Goal: Task Accomplishment & Management: Complete application form

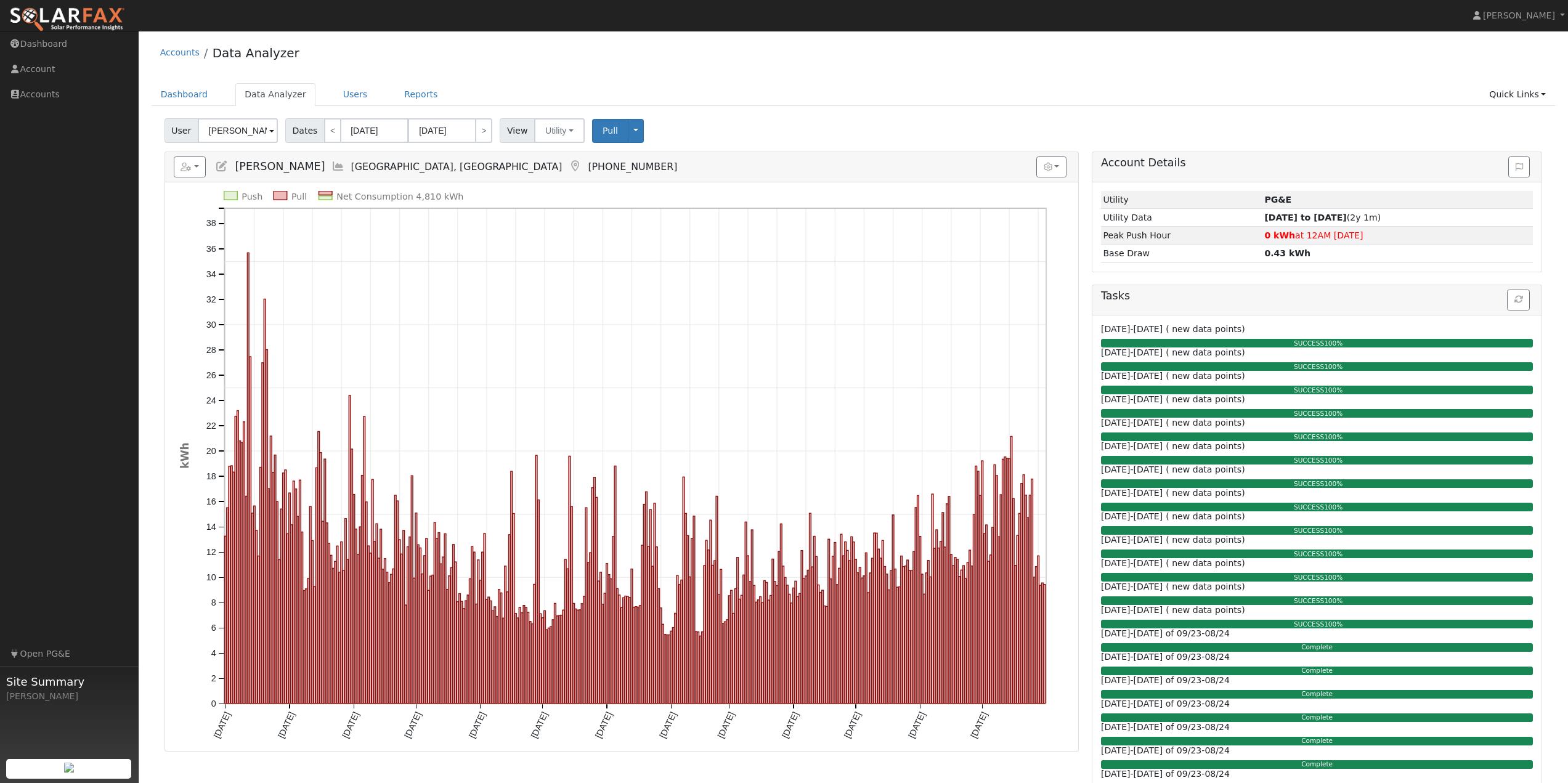
click at [826, 122] on div "User Gary Turpin Account Default Account Default Account 3033 Burnap Avenue, Ch…" at bounding box center [853, 128] width 1382 height 29
click at [49, 51] on link "Dashboard" at bounding box center [69, 44] width 139 height 25
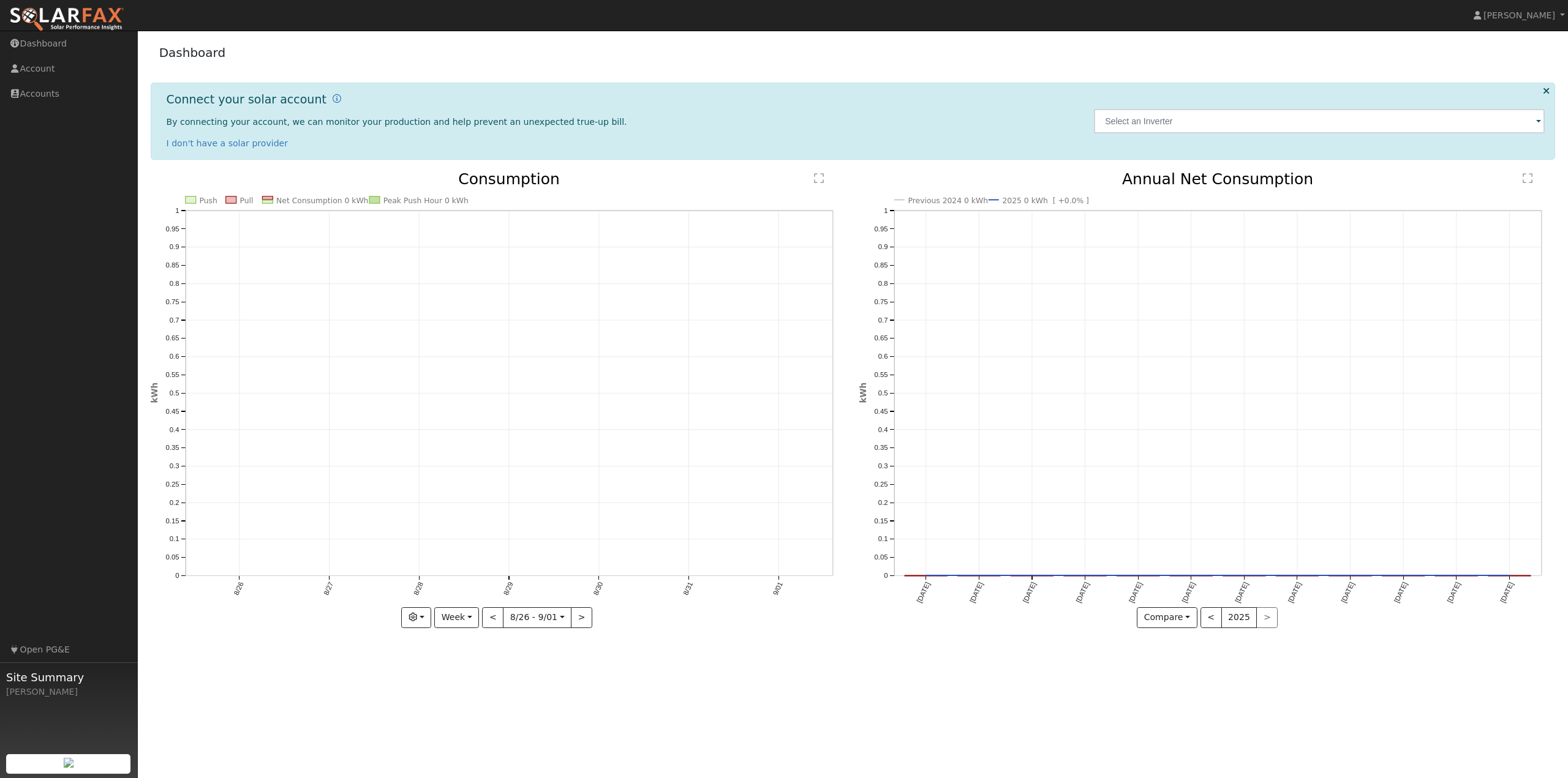
click at [507, 73] on div "Dashboard" at bounding box center [853, 56] width 1405 height 37
click at [255, 60] on div "Dashboard" at bounding box center [853, 56] width 1405 height 37
click at [72, 18] on img at bounding box center [66, 20] width 115 height 26
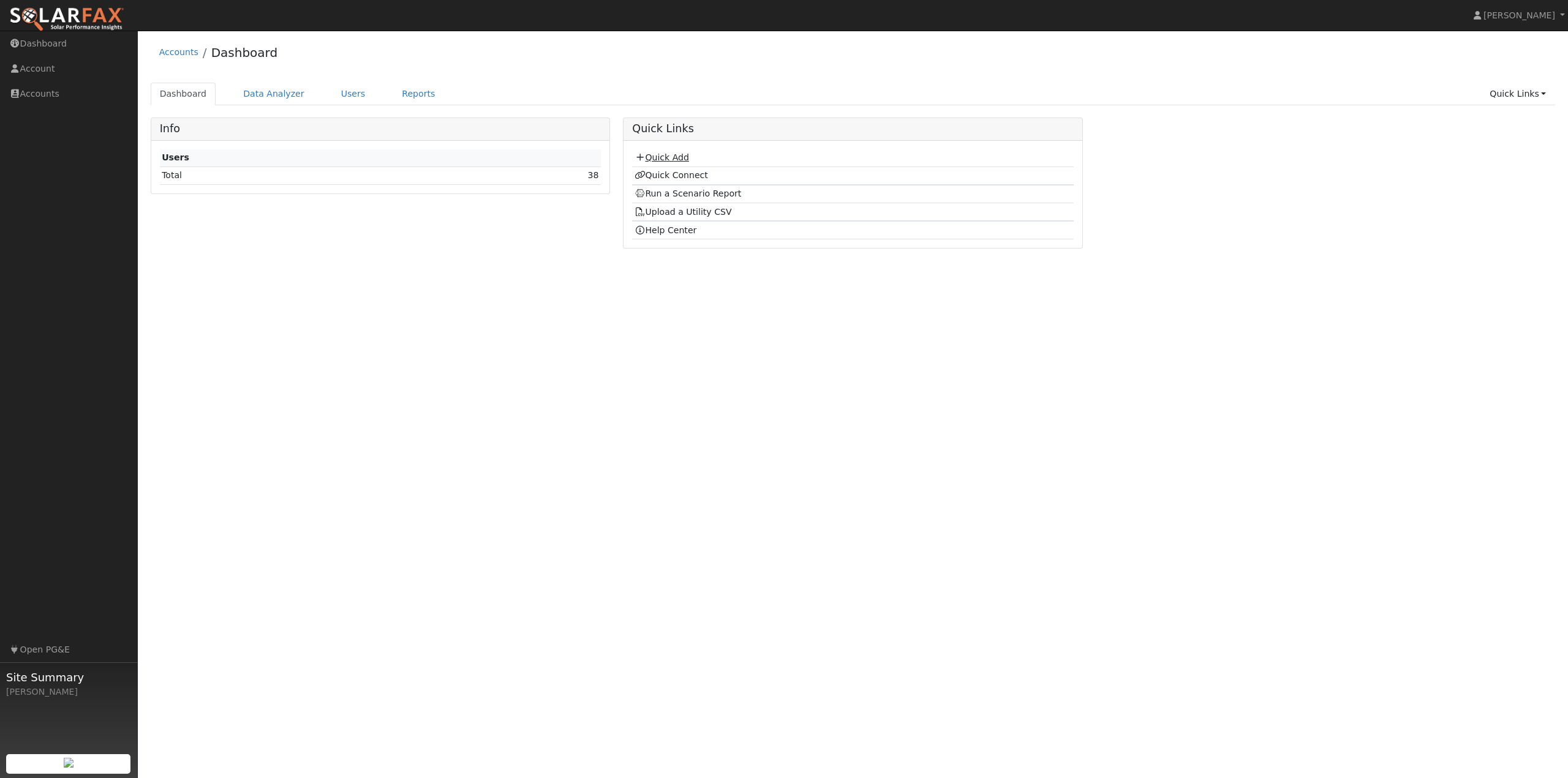
click at [659, 160] on link "Quick Add" at bounding box center [661, 157] width 54 height 10
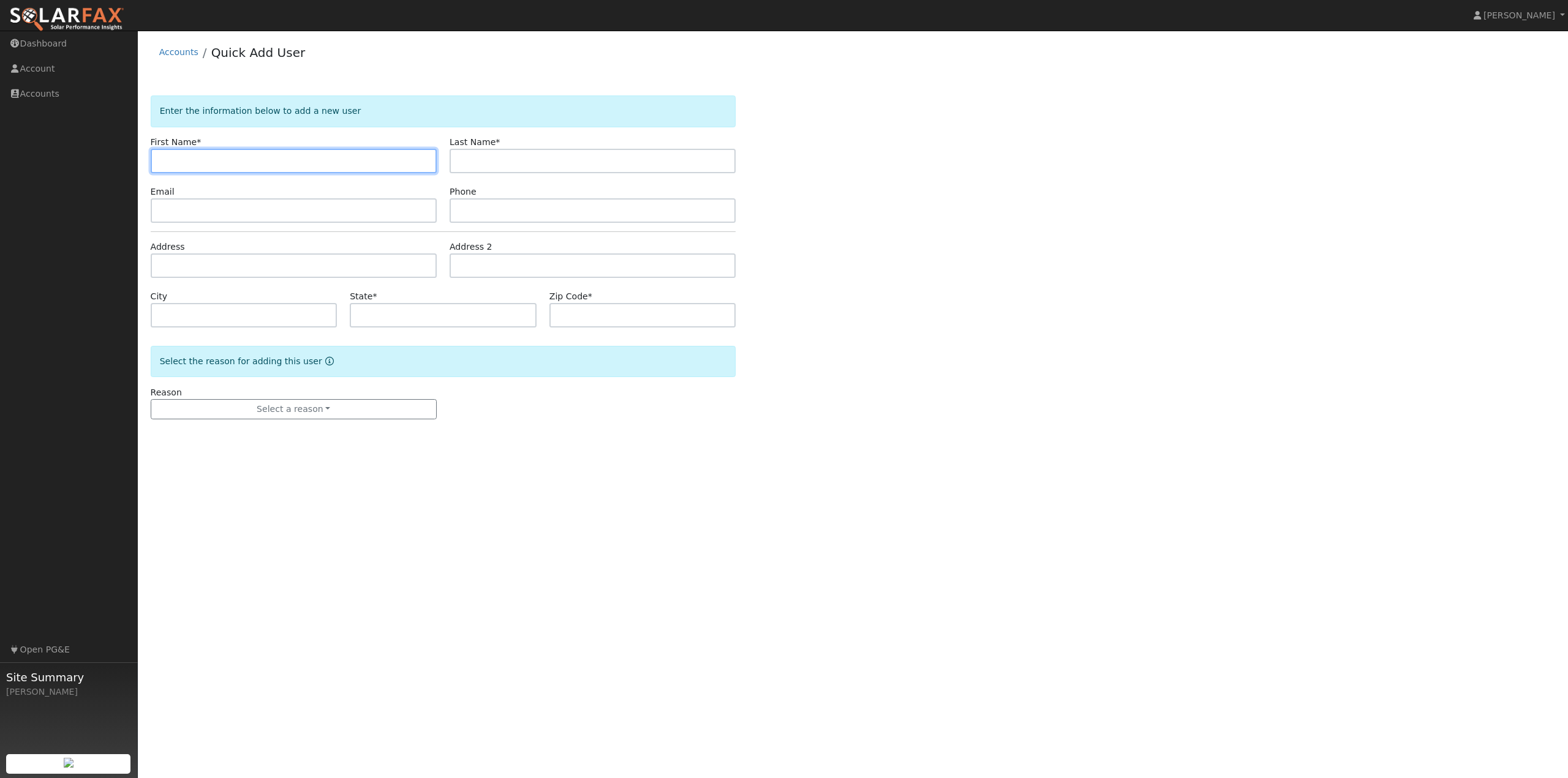
click at [183, 160] on input "text" at bounding box center [294, 161] width 286 height 24
type input "G"
type input "[PERSON_NAME]"
type input "Leach"
click at [191, 211] on input "text" at bounding box center [294, 211] width 286 height 24
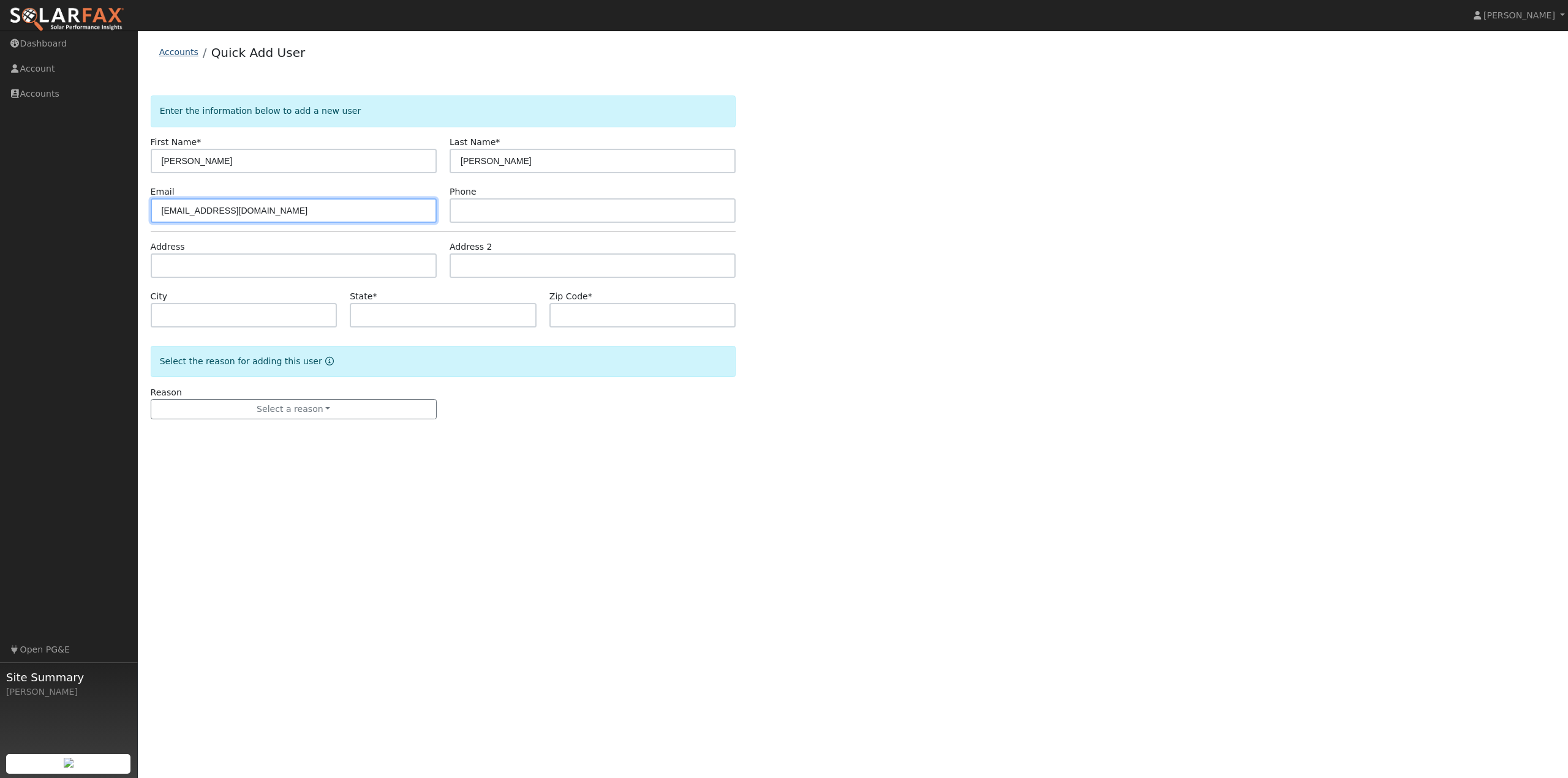
type input "glewis656@live.com"
click at [183, 55] on link "Accounts" at bounding box center [178, 52] width 39 height 10
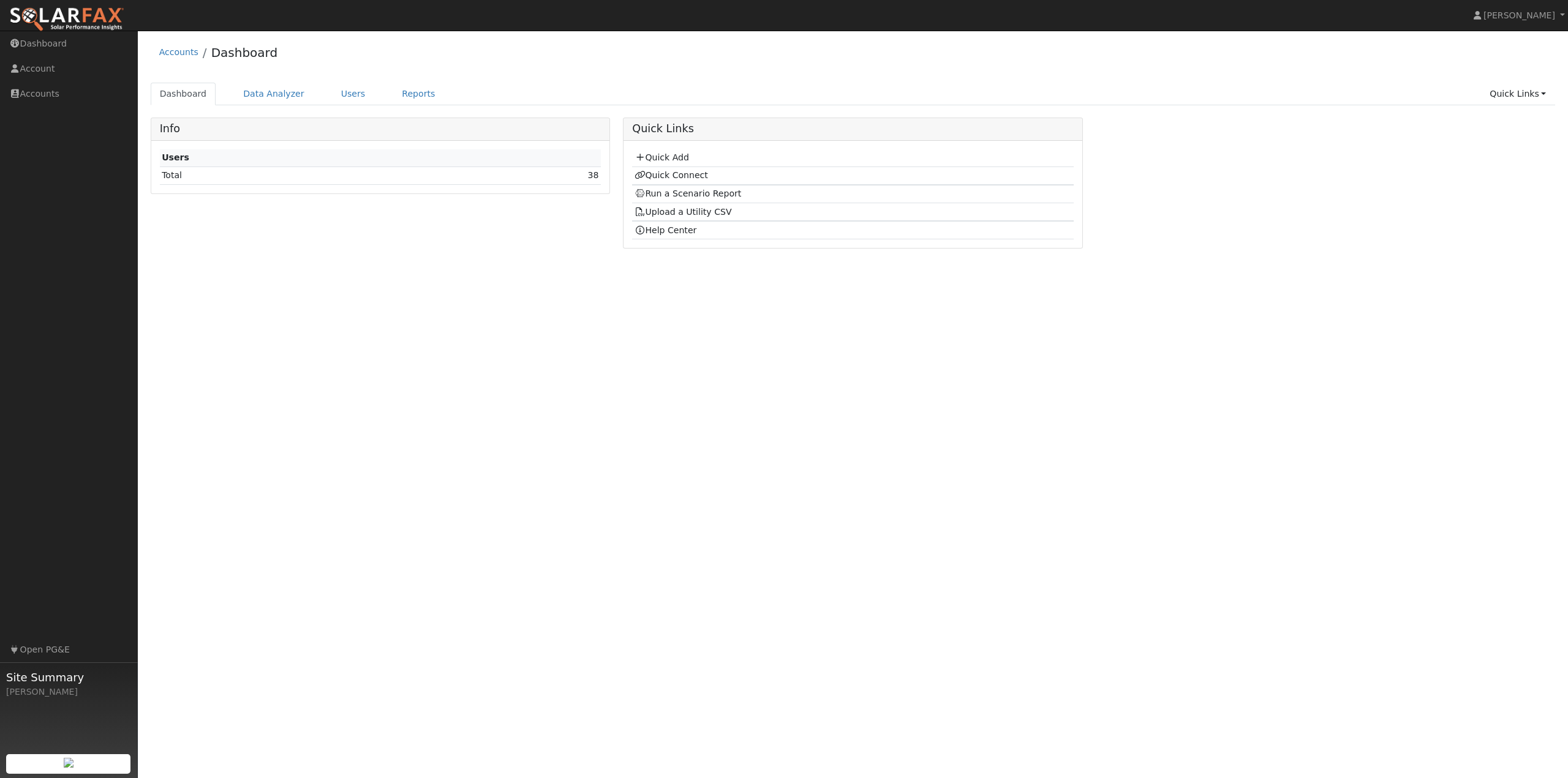
click at [645, 275] on div "User Profile First name Last name Email Email Notifications No Emails No Emails…" at bounding box center [853, 404] width 1430 height 748
click at [332, 91] on link "Users" at bounding box center [353, 93] width 43 height 22
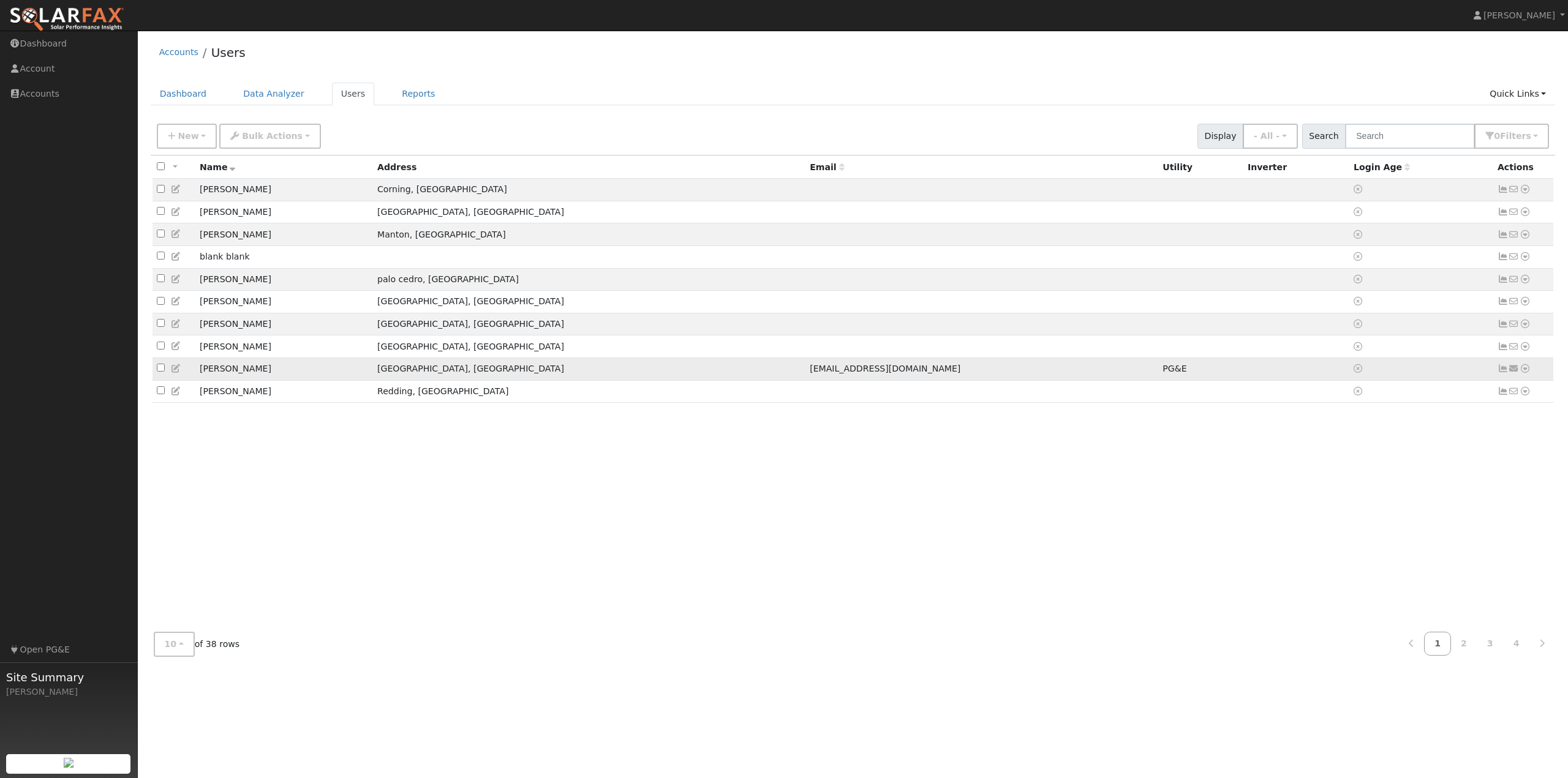
click at [177, 373] on icon at bounding box center [176, 368] width 11 height 8
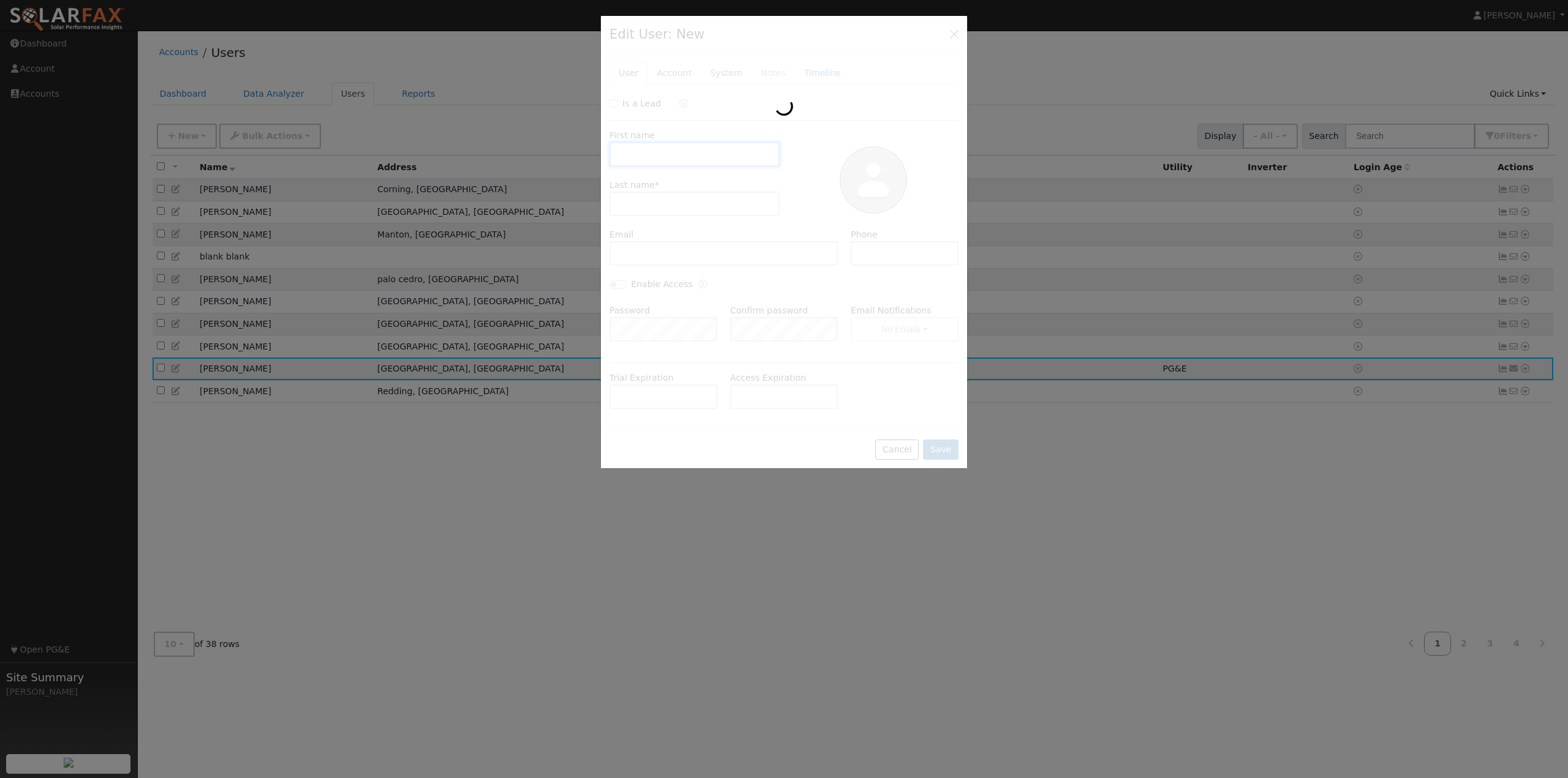
type input "Bradley"
type input "Davidson"
type input "glewis656@live.com"
type input "7073498121"
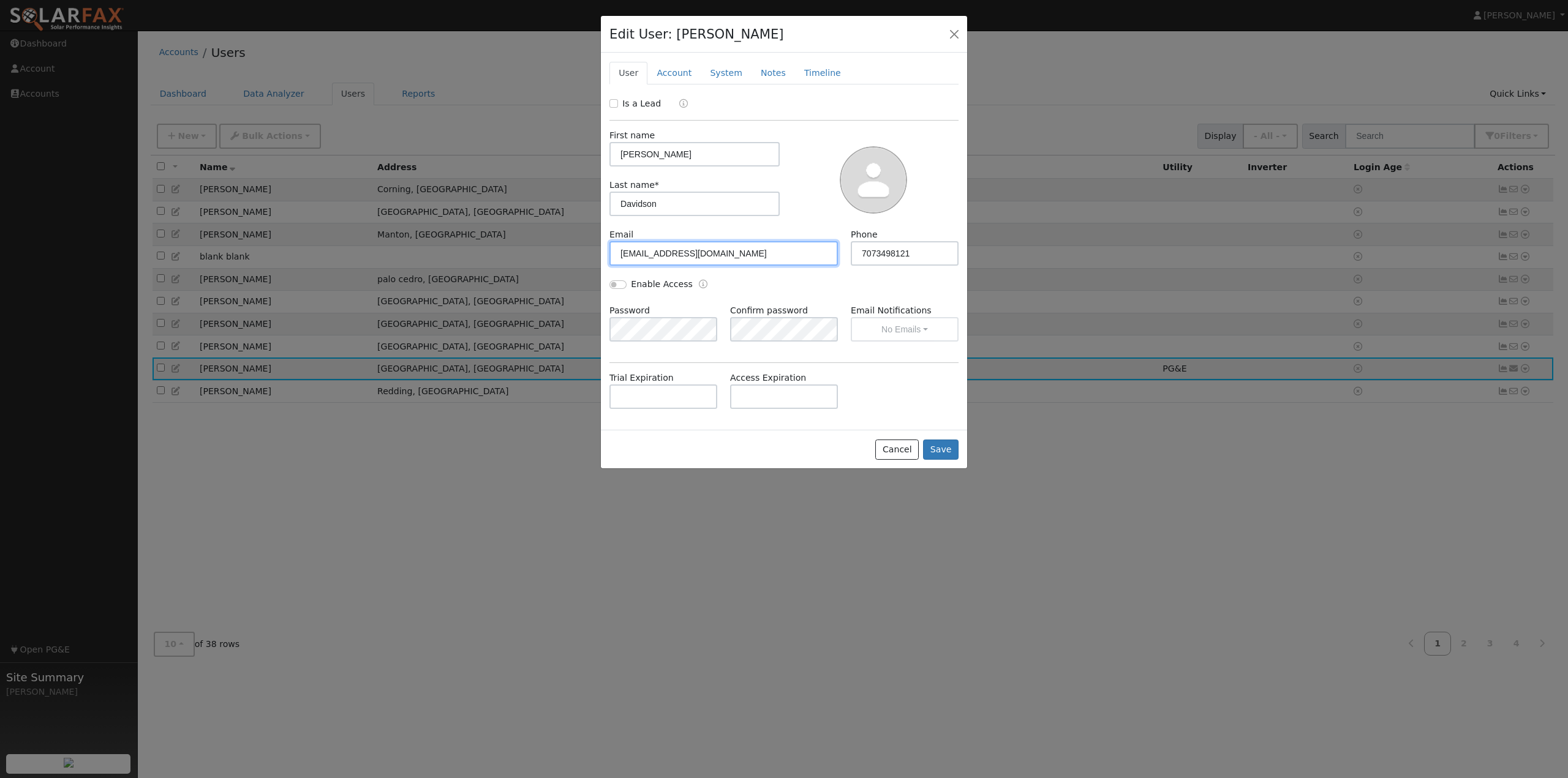
drag, startPoint x: 506, startPoint y: 250, endPoint x: 485, endPoint y: 245, distance: 21.6
click at [0, 0] on div "Edit User: Bradley Davidson Default Account Default Account 10650 Rancheria Roa…" at bounding box center [0, 0] width 0 height 0
click at [948, 450] on button "Save" at bounding box center [941, 450] width 36 height 21
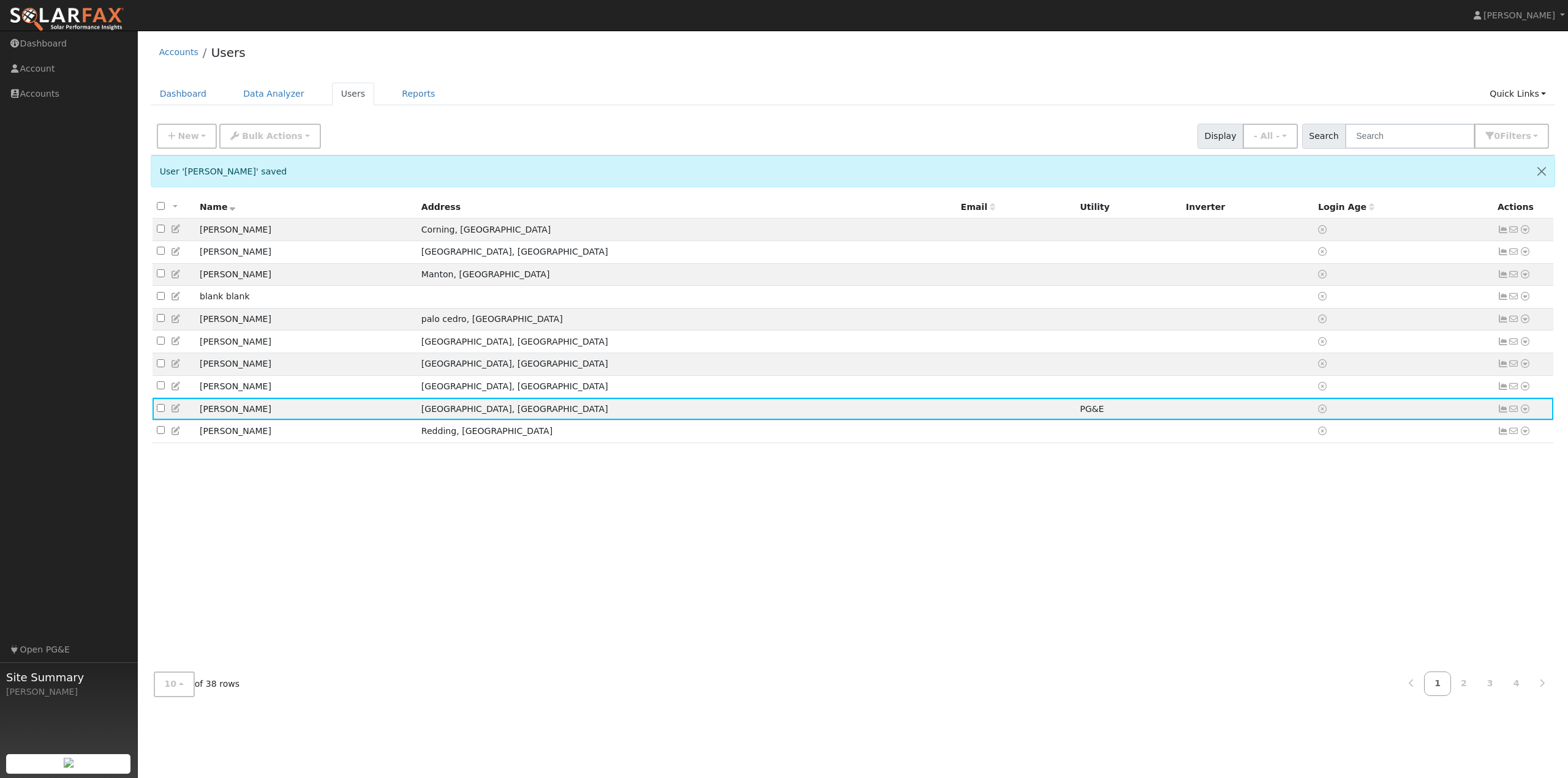
click at [596, 551] on div "All None All on page None on page Name Address Email Utility Inverter Login Age…" at bounding box center [853, 429] width 1405 height 467
click at [166, 689] on span "10" at bounding box center [171, 683] width 12 height 10
click at [192, 665] on link "100" at bounding box center [197, 657] width 85 height 17
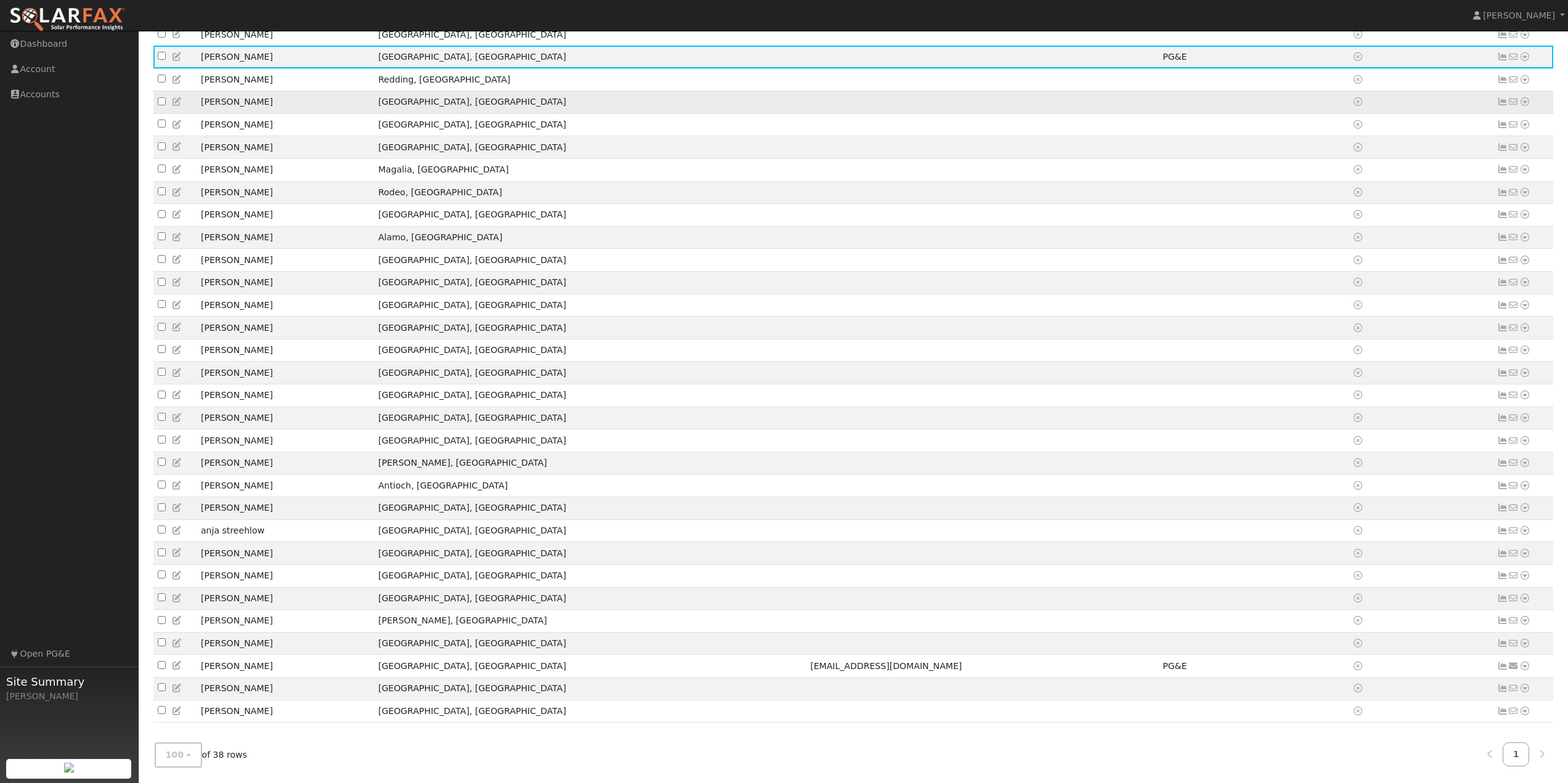
scroll to position [350, 0]
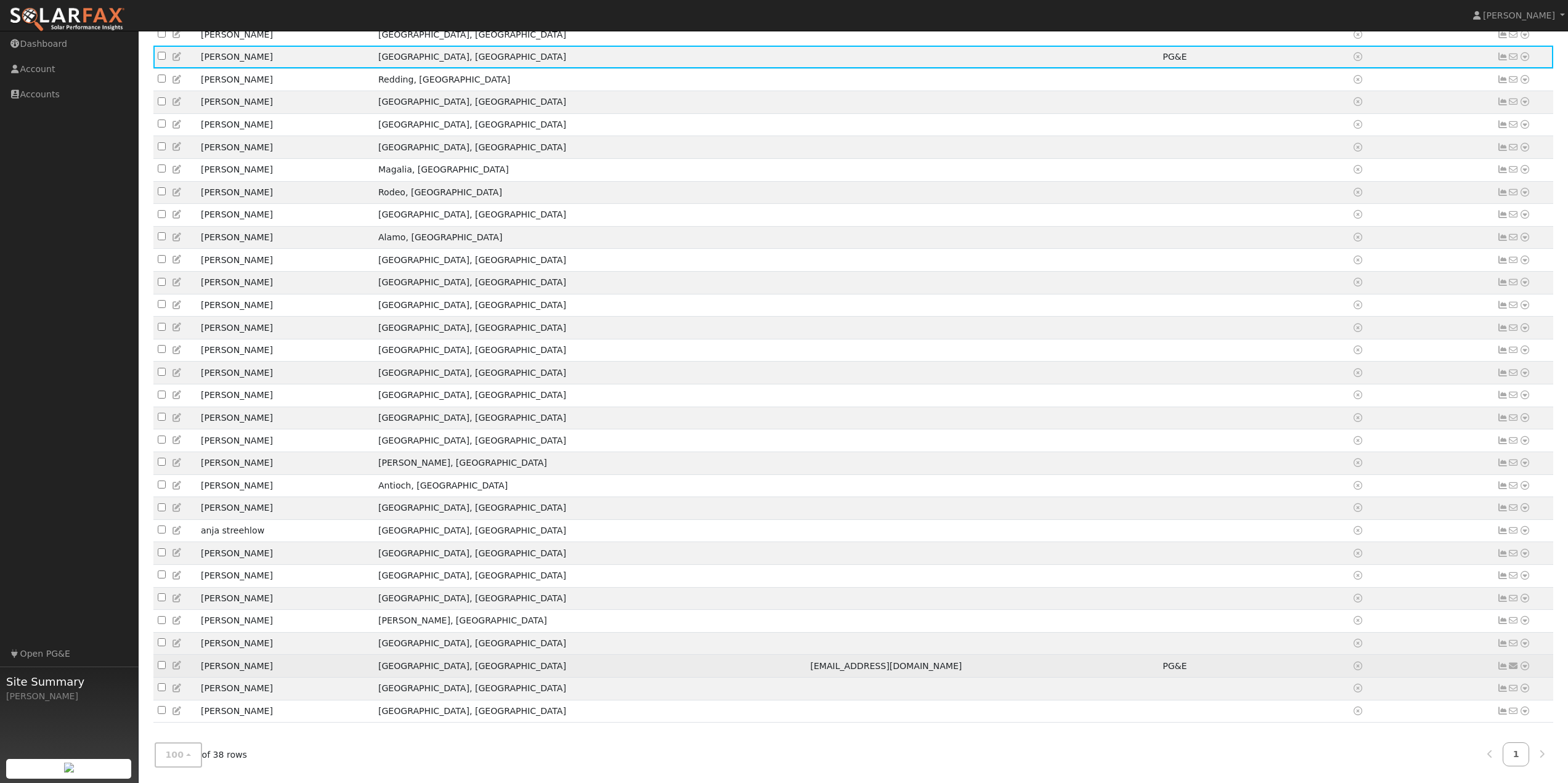
click at [181, 664] on icon at bounding box center [177, 665] width 11 height 8
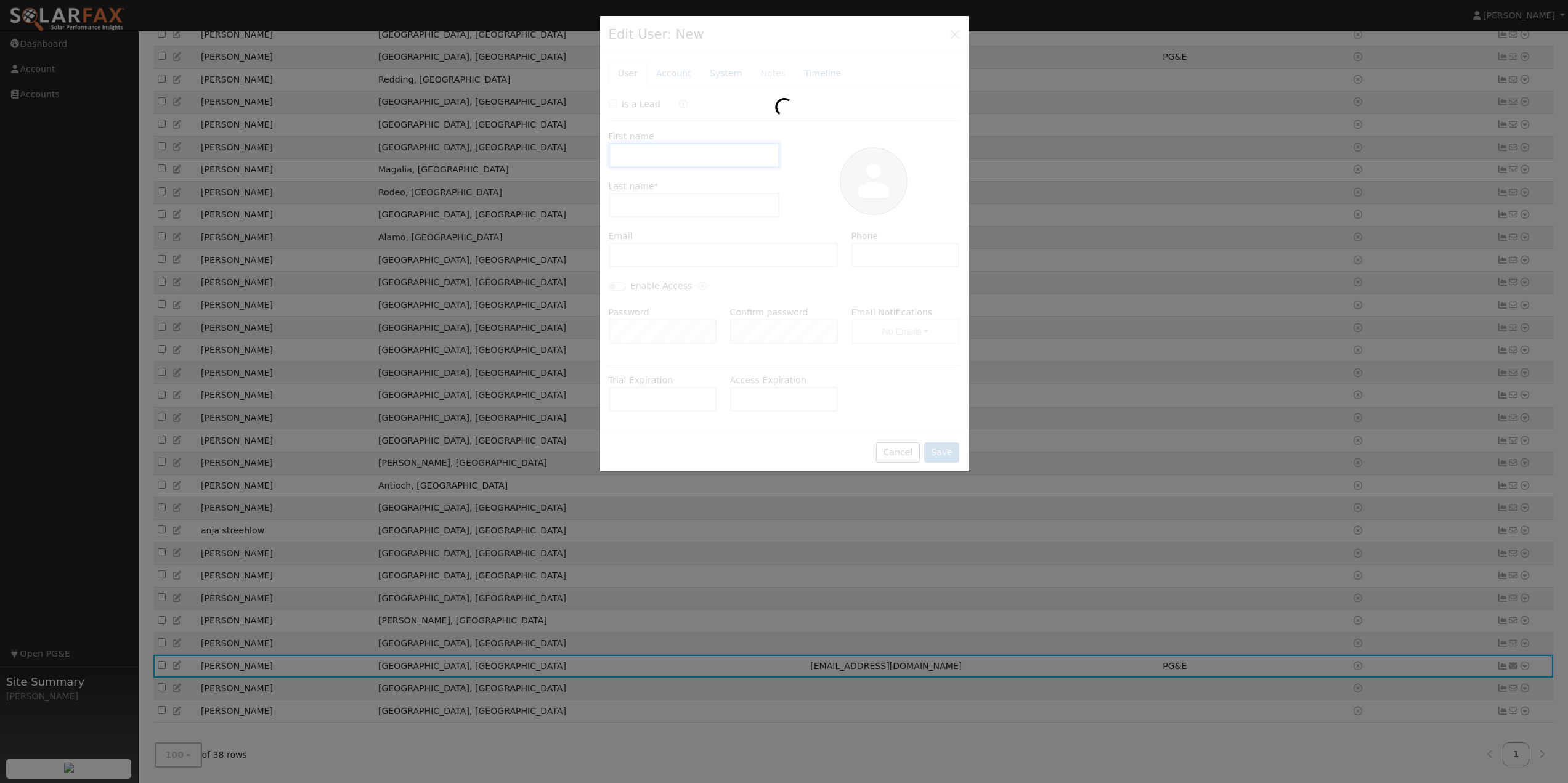
type input "Gary"
type input "Turpin"
type input "glewis336@gmail.com"
type input "8085002103"
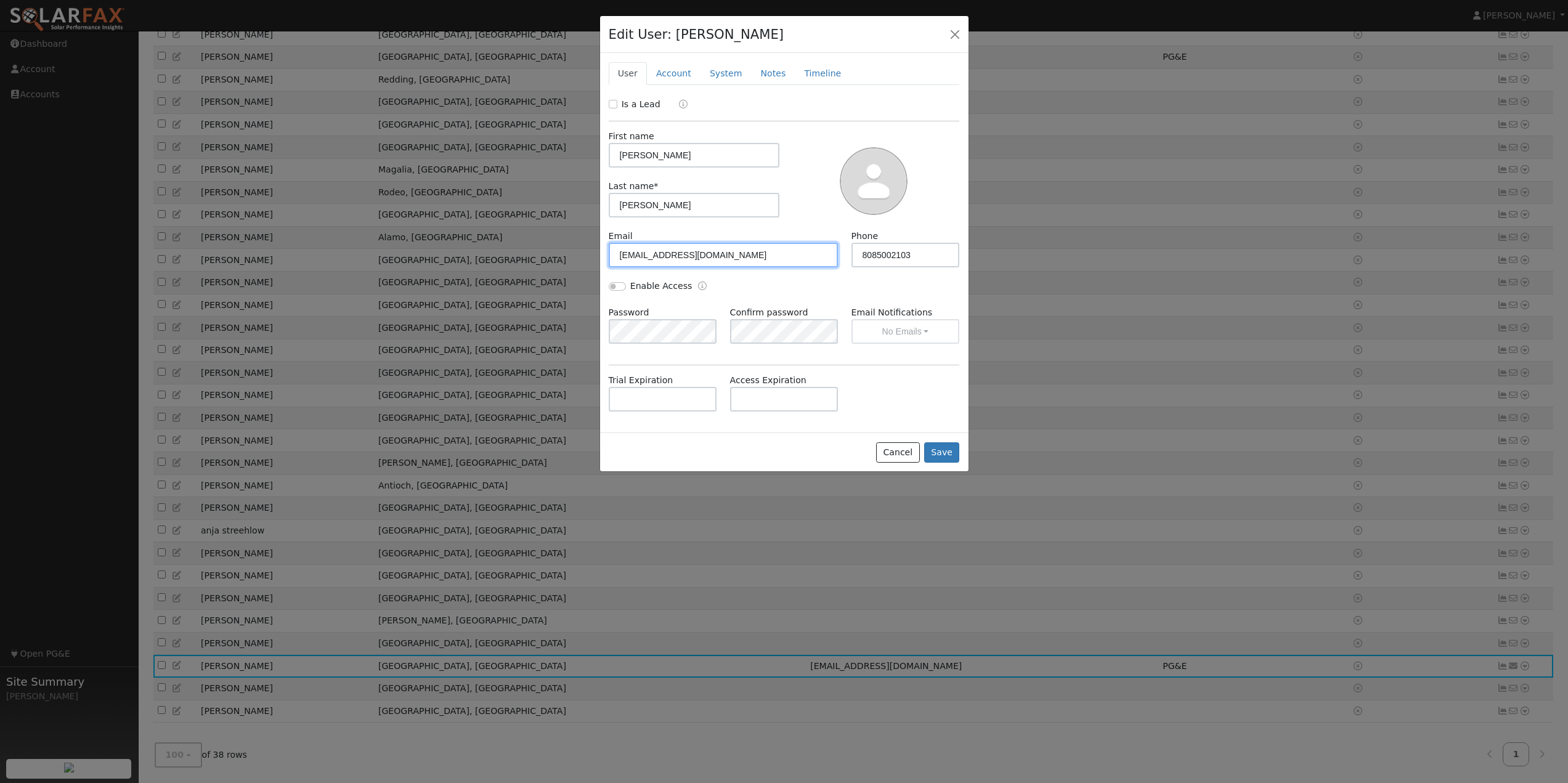
drag, startPoint x: 724, startPoint y: 256, endPoint x: 520, endPoint y: 264, distance: 204.2
click at [0, 0] on div "Edit User: Gary Turpin Default Account Default Account 3033 Burnap Avenue, Chic…" at bounding box center [0, 0] width 0 height 0
click at [938, 455] on button "Save" at bounding box center [942, 453] width 36 height 21
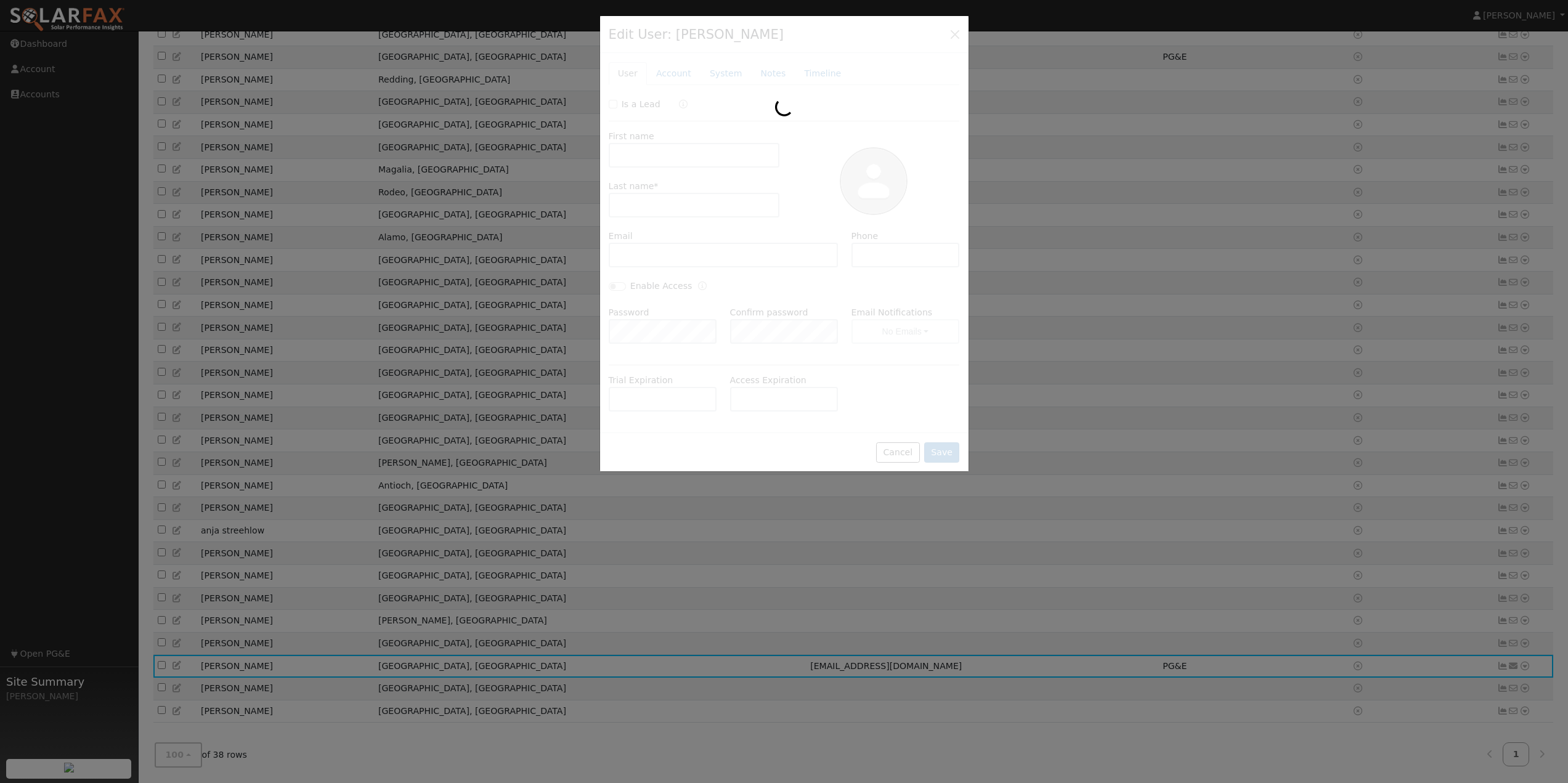
scroll to position [391, 0]
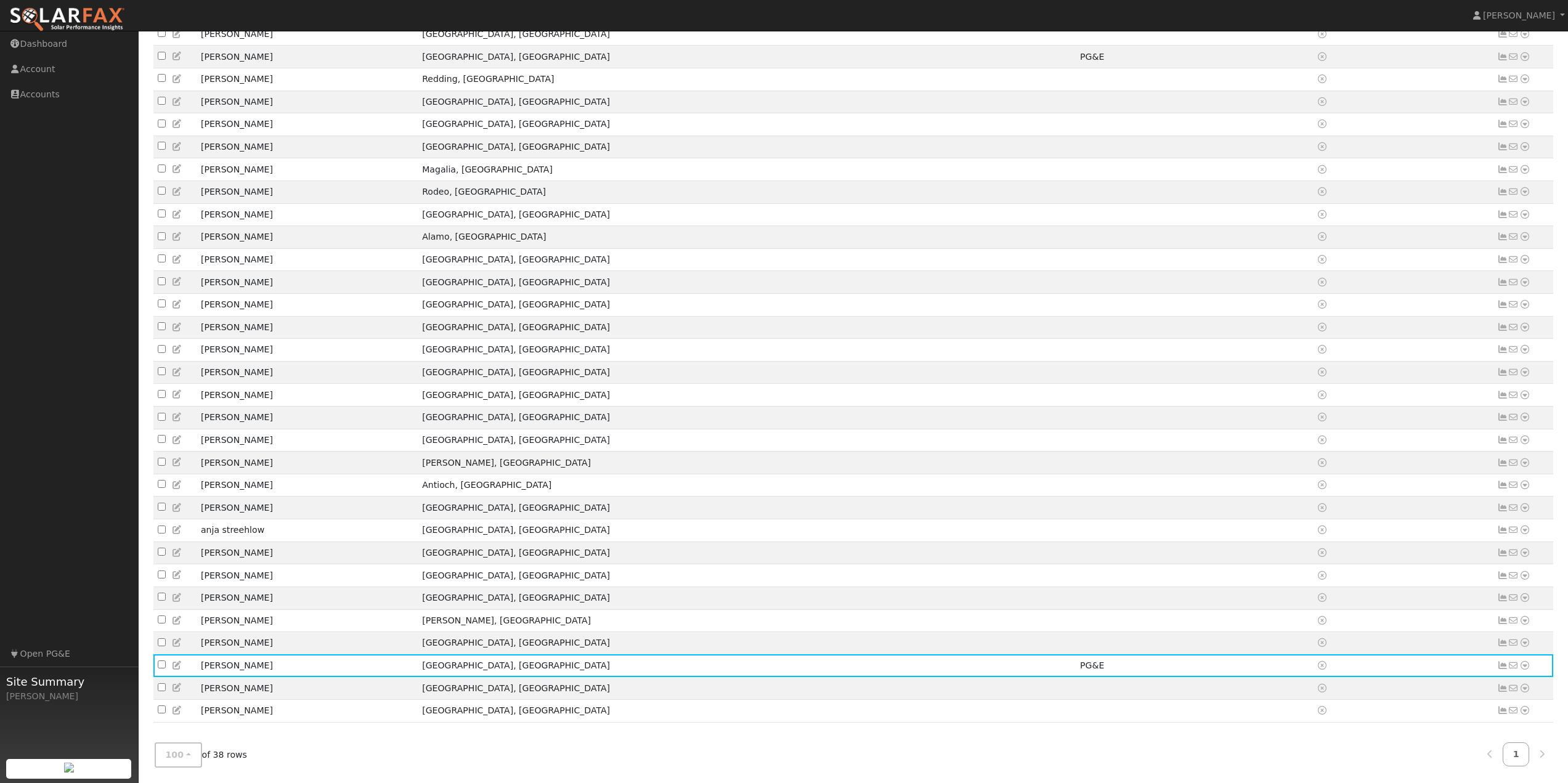
click at [612, 741] on div "100 10 25 50 100 of 38 rows 1" at bounding box center [853, 755] width 1404 height 44
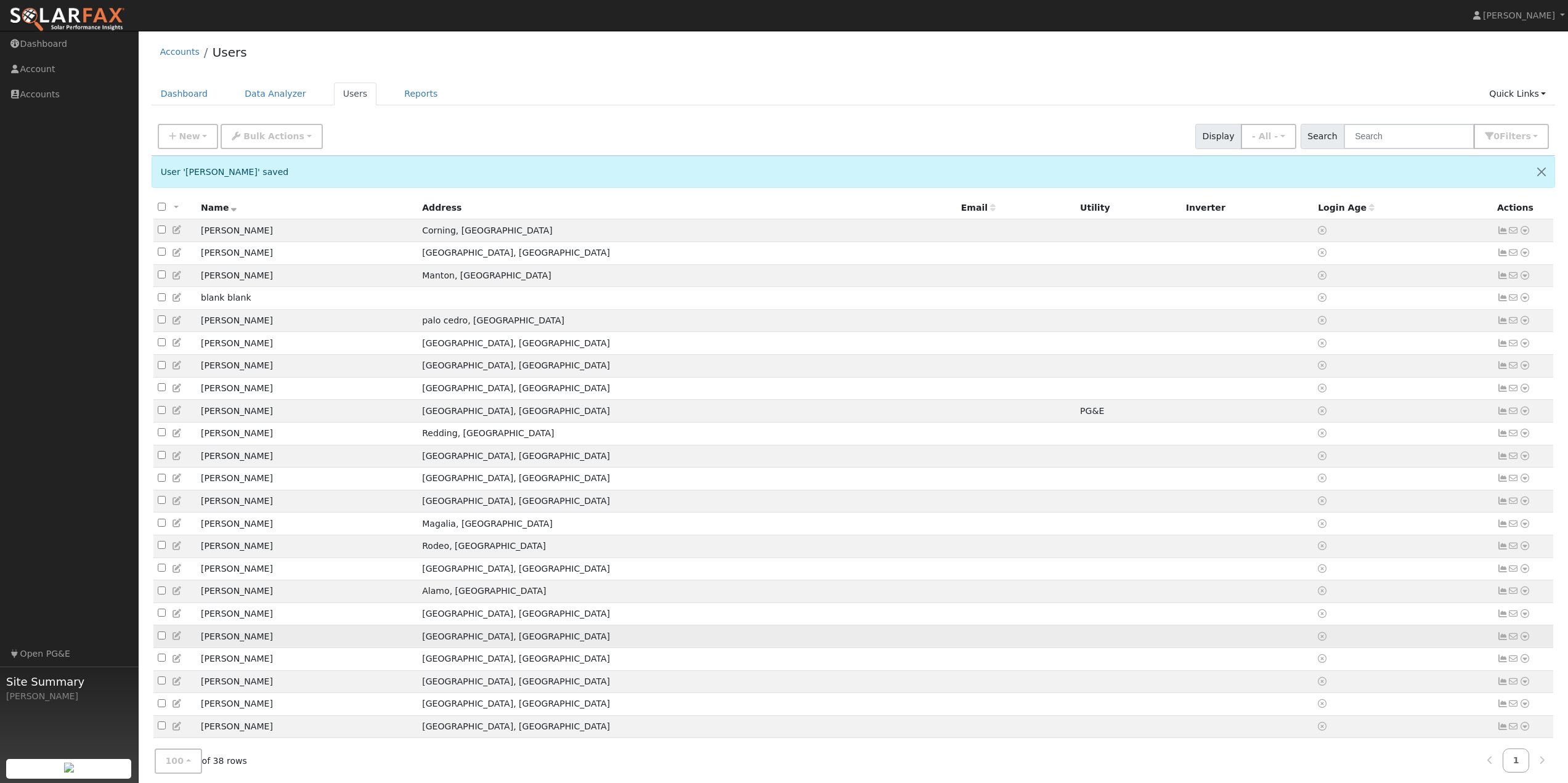
scroll to position [0, 0]
click at [500, 115] on div "Dashboard Data Analyzer Users Reports Quick Links Quick Add Quick Connect Run a…" at bounding box center [853, 100] width 1404 height 35
click at [519, 80] on div "Accounts Users Dashboard Data Analyzer Users Reports Quick Links Quick Add Quic…" at bounding box center [853, 585] width 1417 height 1095
click at [528, 76] on div "Accounts Users Dashboard Data Analyzer Users Reports Quick Links Quick Add Quic…" at bounding box center [853, 585] width 1417 height 1095
click at [528, 97] on ul "Dashboard Data Analyzer Users Reports Quick Links Quick Add Quick Connect Run a…" at bounding box center [853, 94] width 1404 height 22
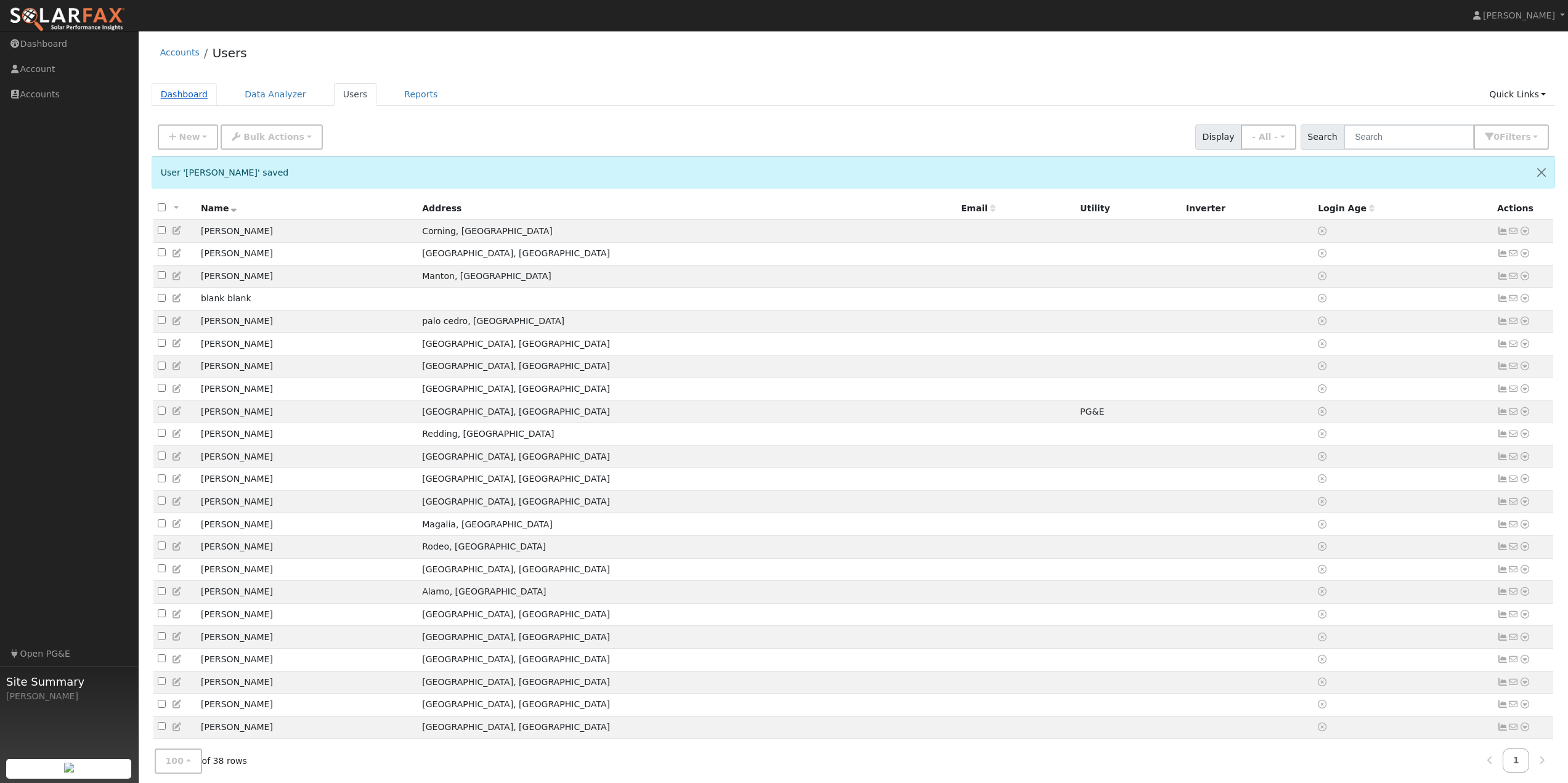
click at [177, 94] on link "Dashboard" at bounding box center [184, 94] width 66 height 22
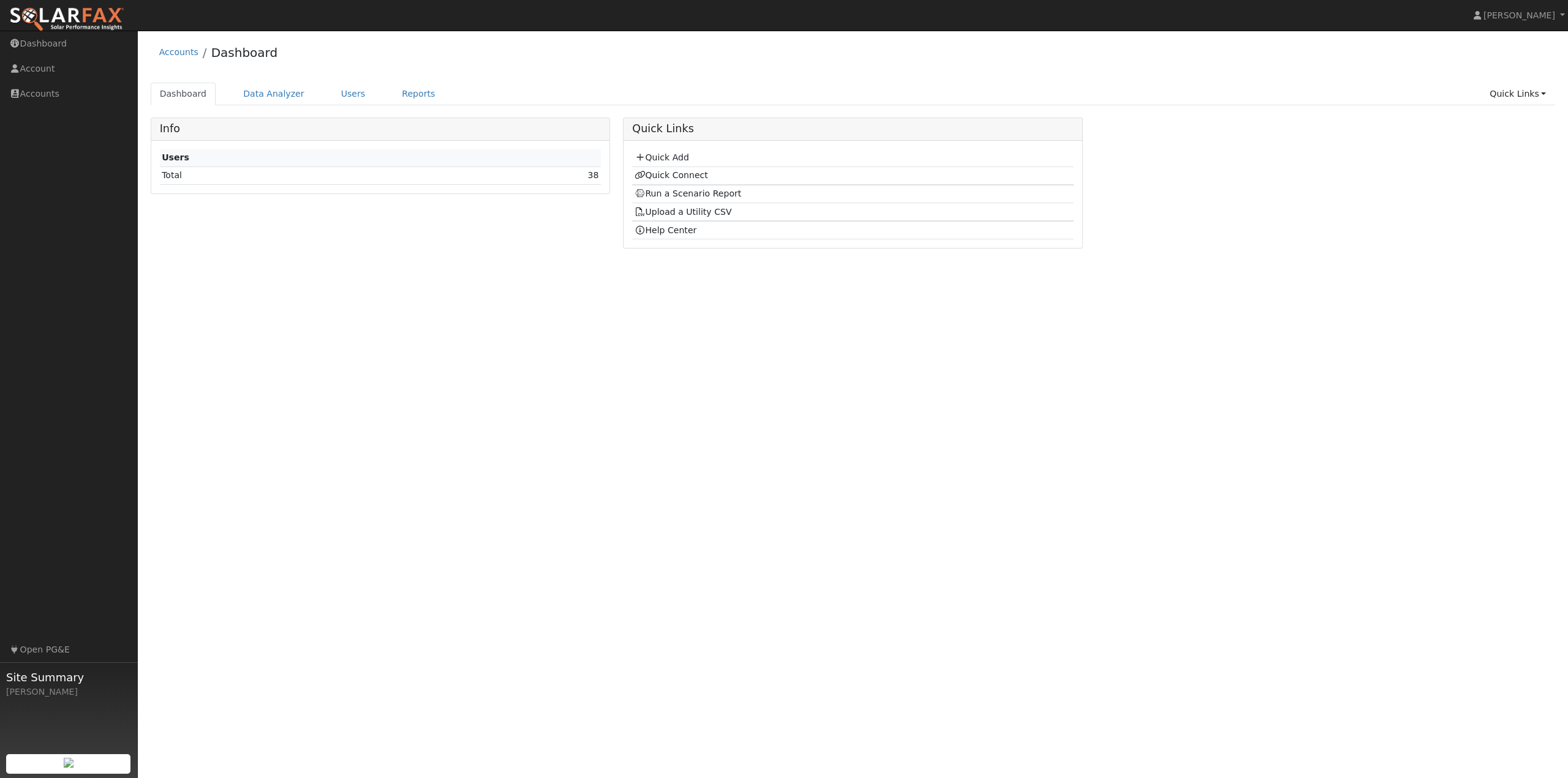
click at [70, 16] on img at bounding box center [66, 20] width 115 height 26
click at [671, 158] on link "Quick Add" at bounding box center [661, 157] width 54 height 10
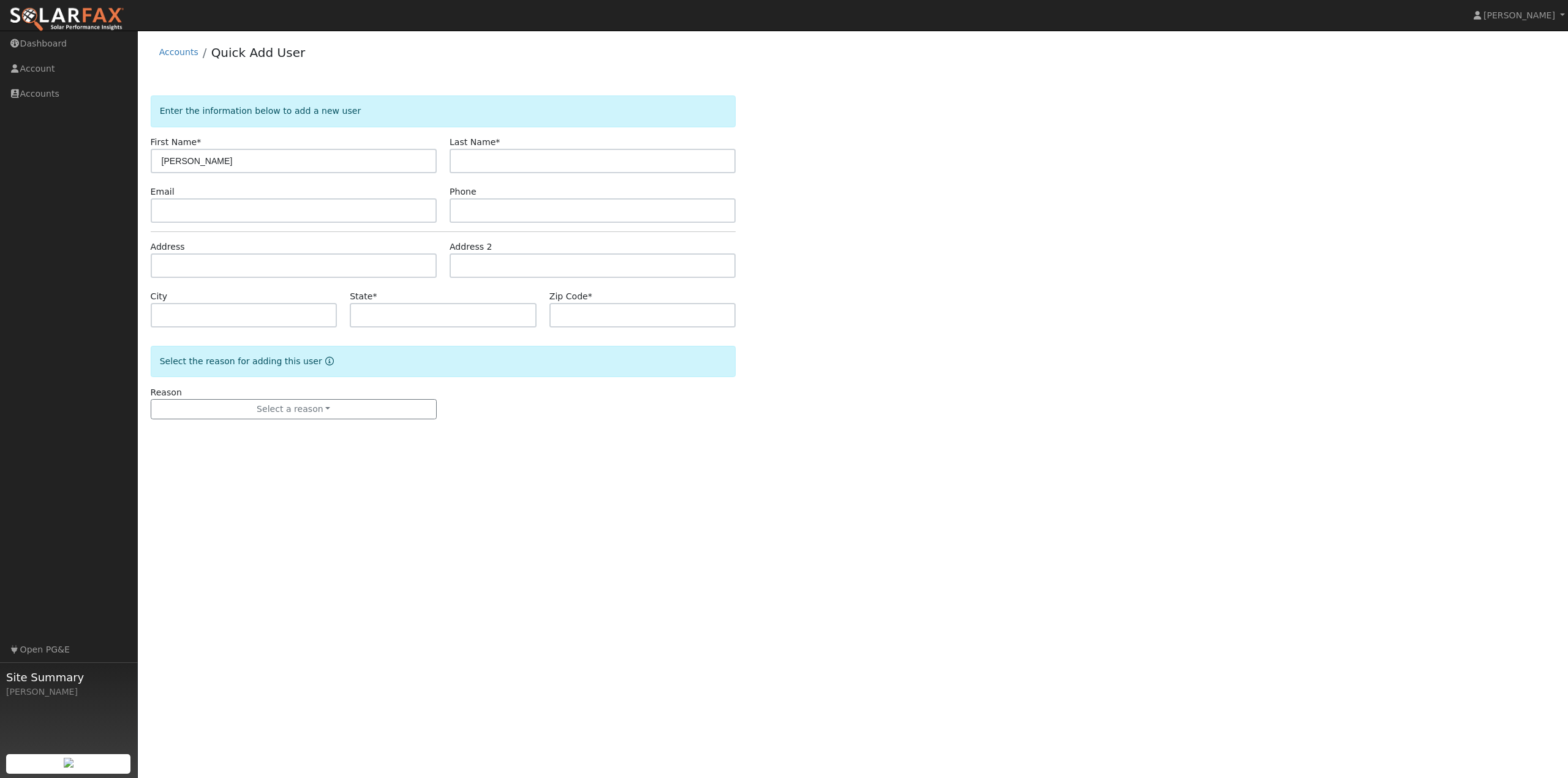
type input "[PERSON_NAME]"
click at [189, 217] on input "text" at bounding box center [294, 211] width 286 height 24
type input "[EMAIL_ADDRESS][DOMAIN_NAME]"
click at [502, 213] on input "text" at bounding box center [593, 211] width 286 height 24
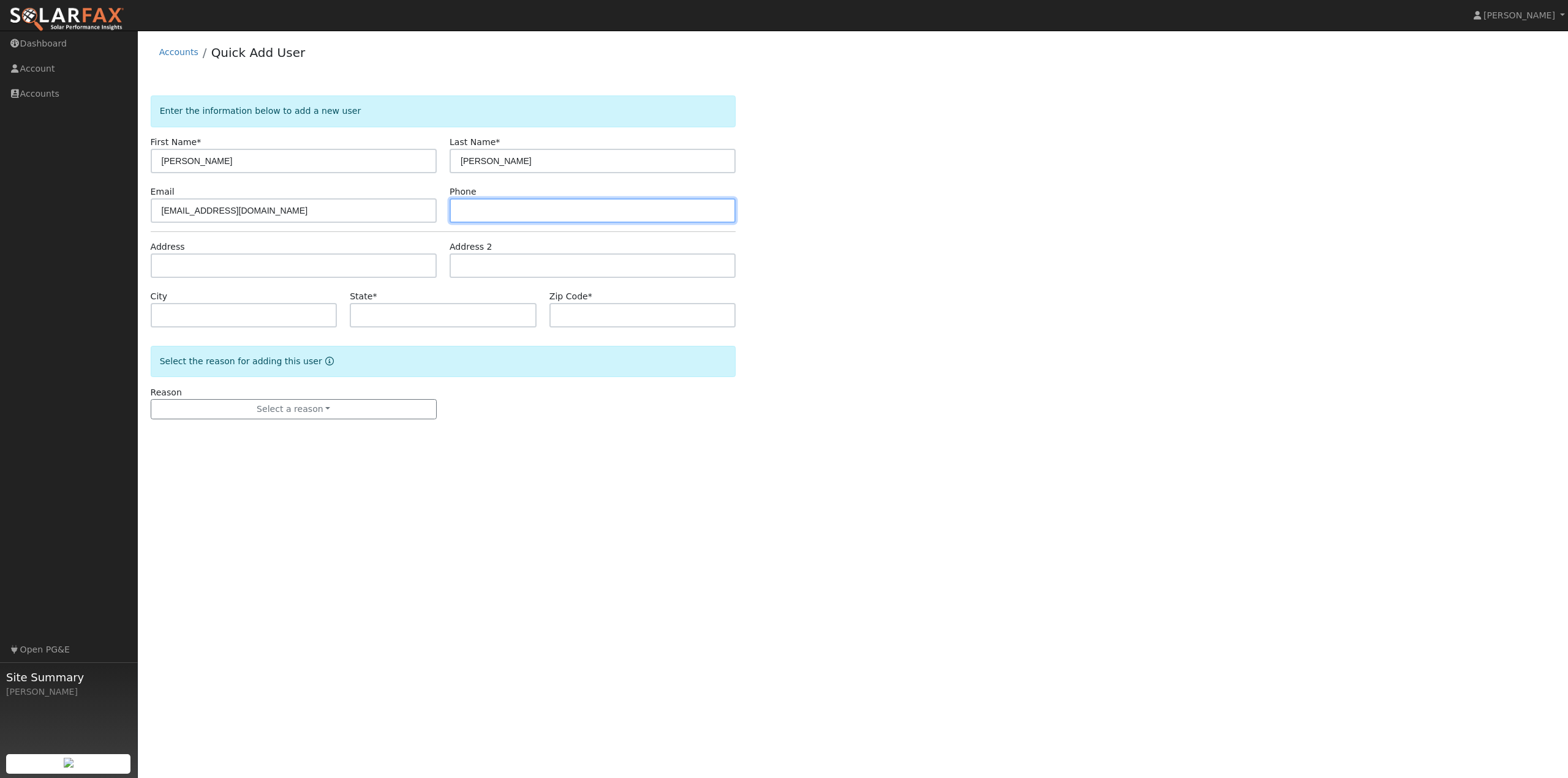
click at [477, 214] on input "text" at bounding box center [593, 211] width 286 height 24
type input "5308598789"
click at [233, 264] on input "text" at bounding box center [294, 266] width 286 height 24
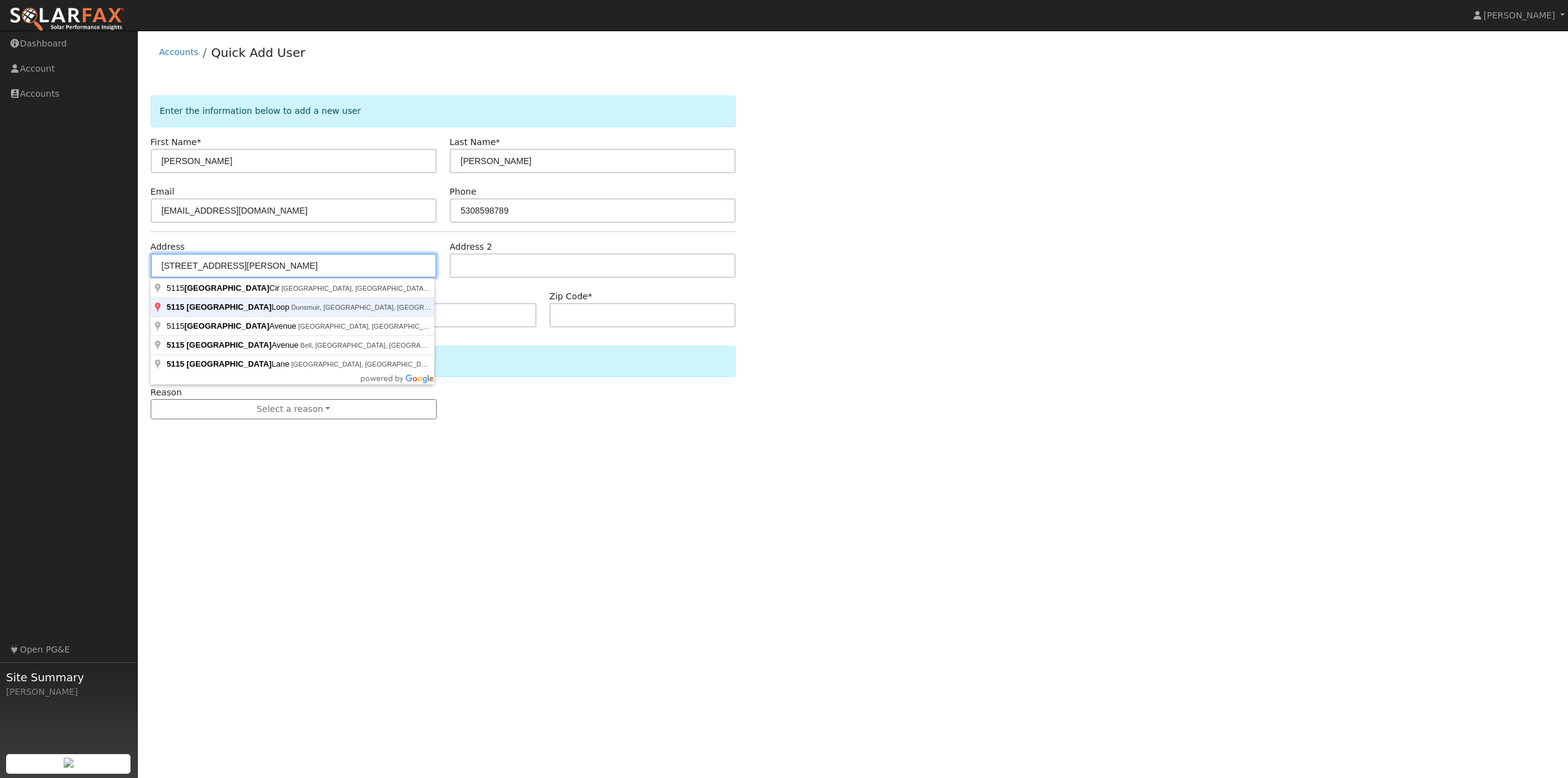
type input "5115 Florence Loop"
type input "Dunsmuir"
type input "CA"
type input "96025"
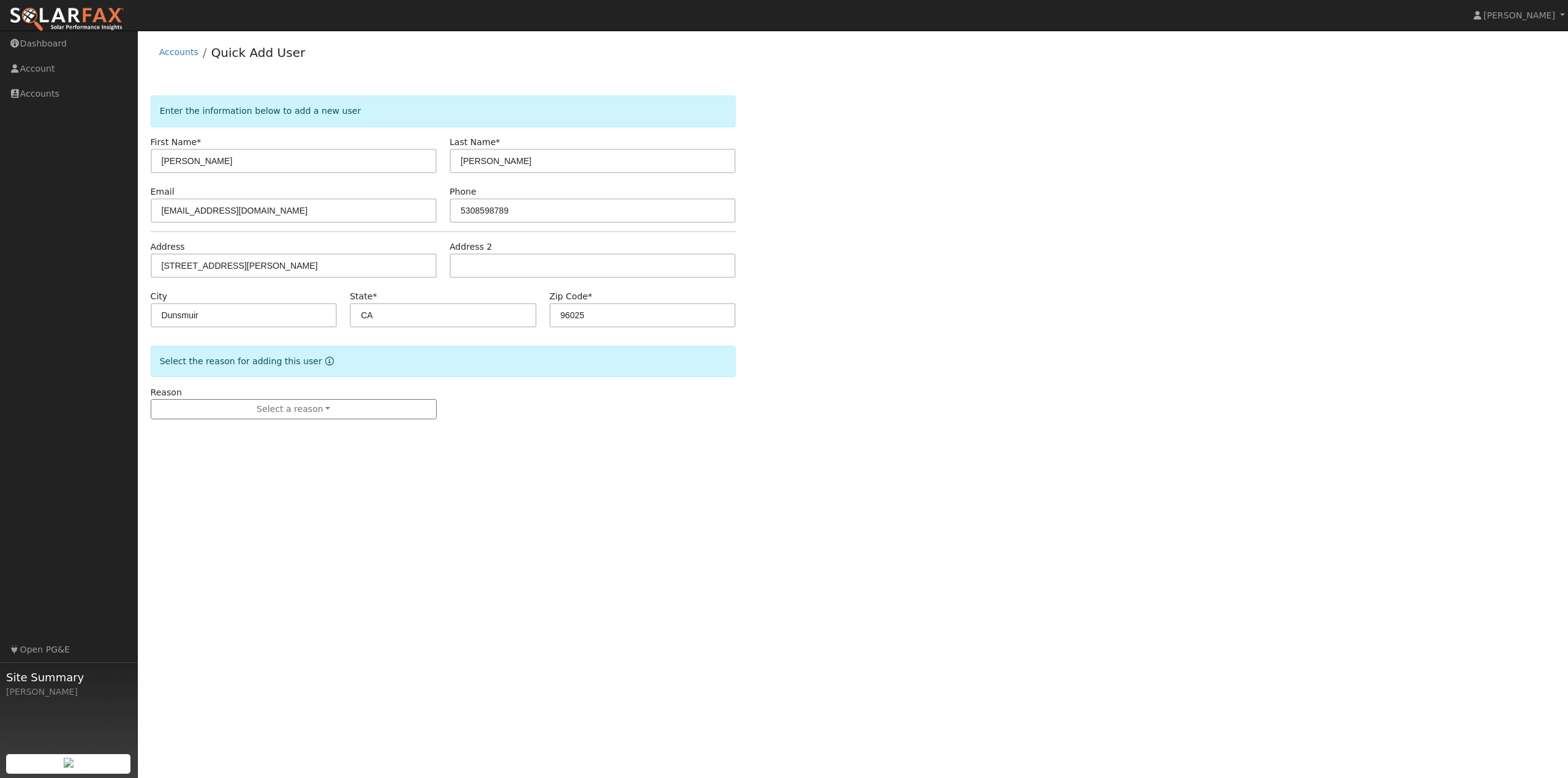
click at [628, 395] on div "Reason Select a reason New lead New customer adding solar New customer has solar" at bounding box center [443, 403] width 599 height 34
click at [356, 415] on button "Select a reason" at bounding box center [294, 409] width 286 height 21
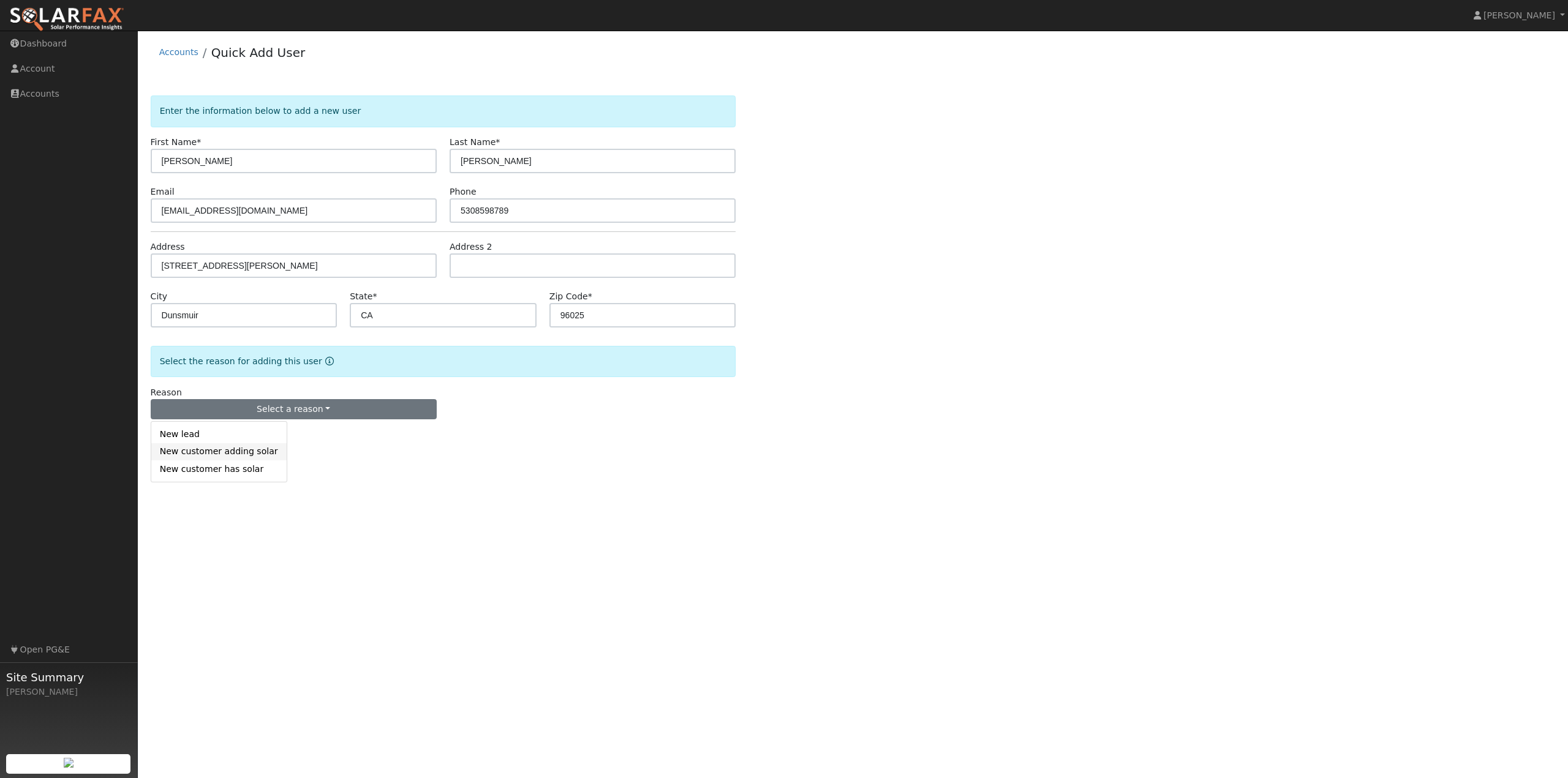
click at [229, 453] on link "New customer adding solar" at bounding box center [219, 452] width 135 height 17
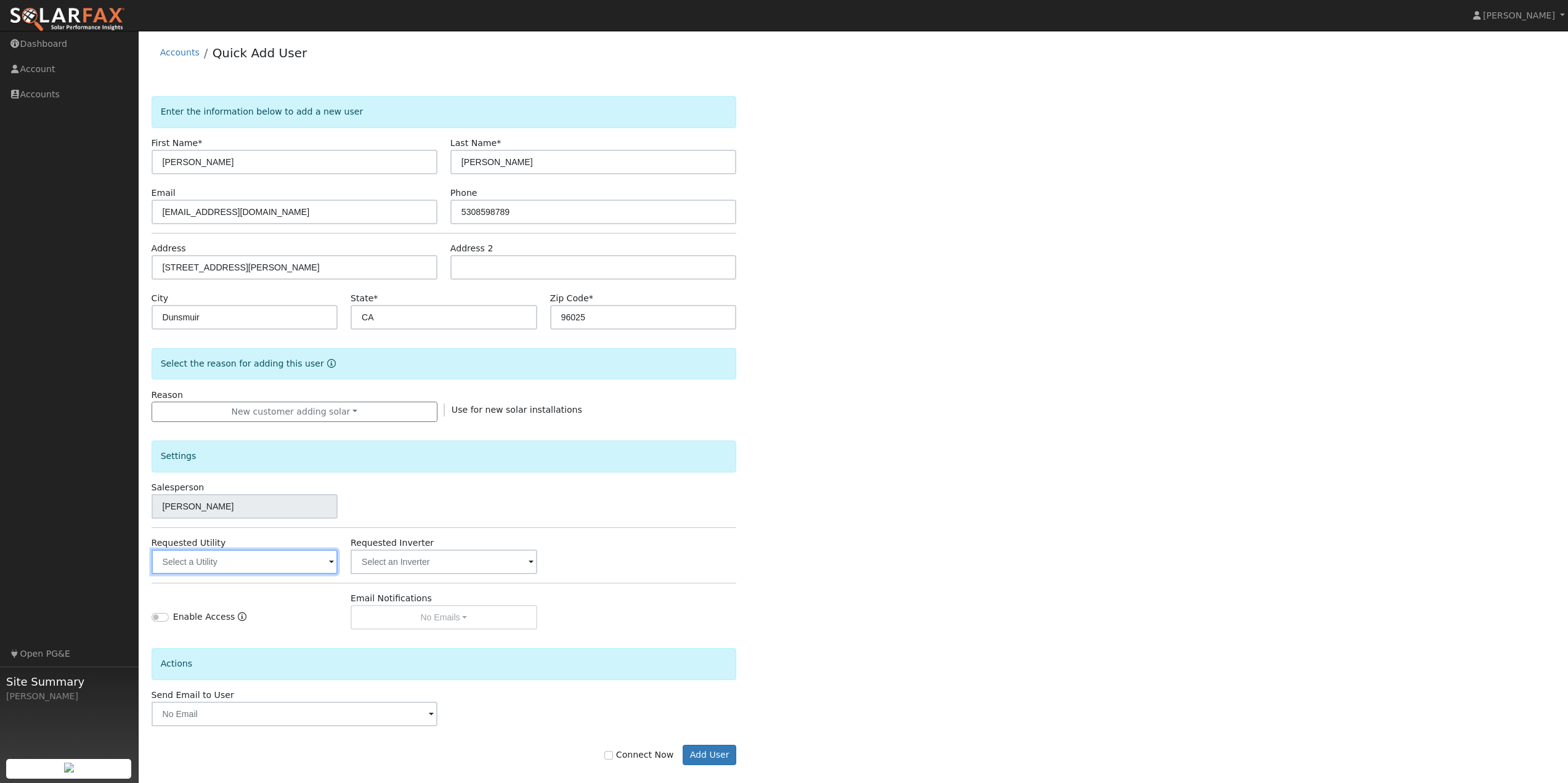
click at [246, 554] on input "text" at bounding box center [245, 562] width 186 height 24
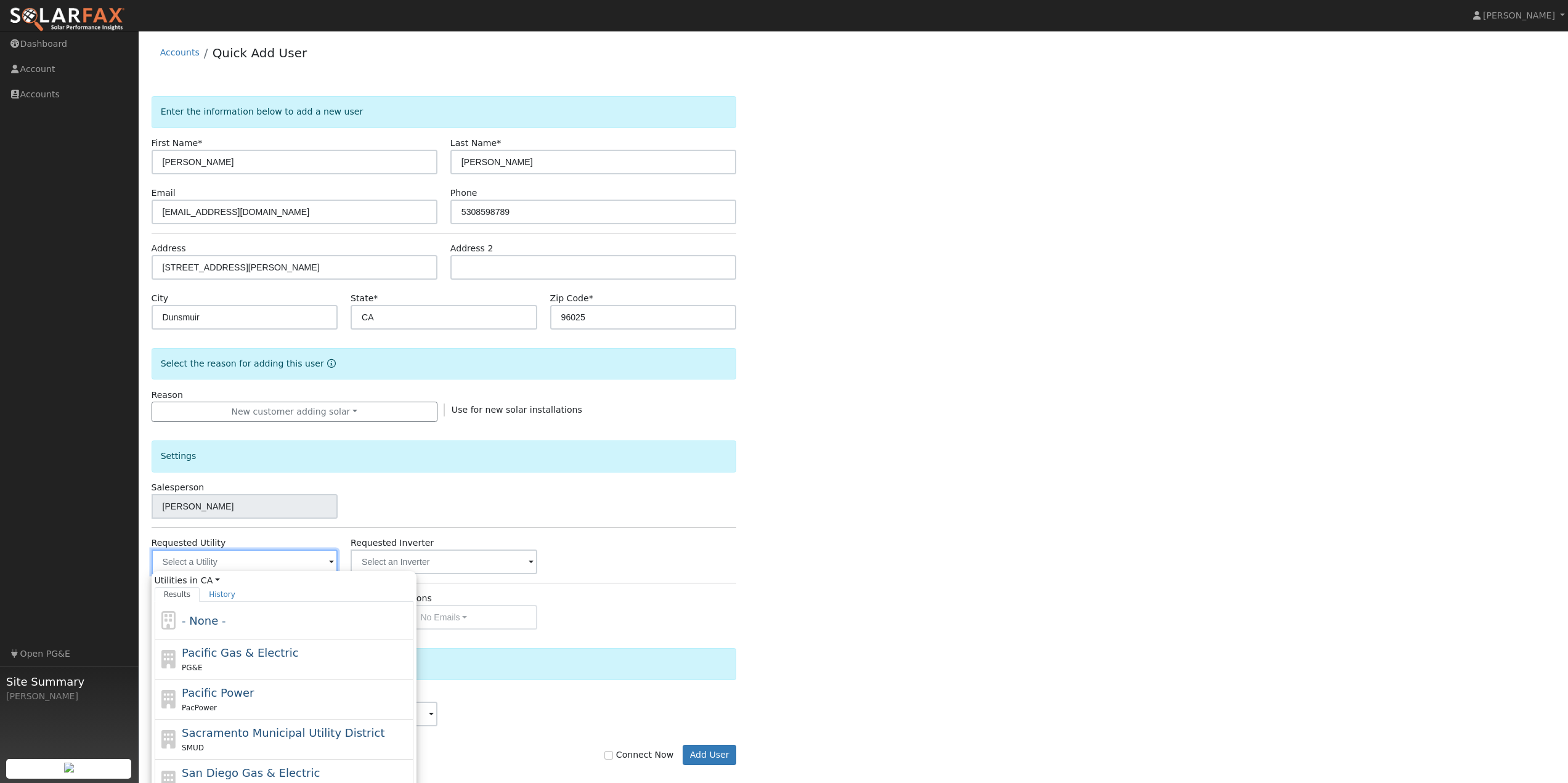
click at [238, 563] on input "text" at bounding box center [245, 562] width 186 height 24
click at [222, 651] on span "Pacific Gas & Electric" at bounding box center [240, 653] width 116 height 13
type input "Pacific Gas & Electric"
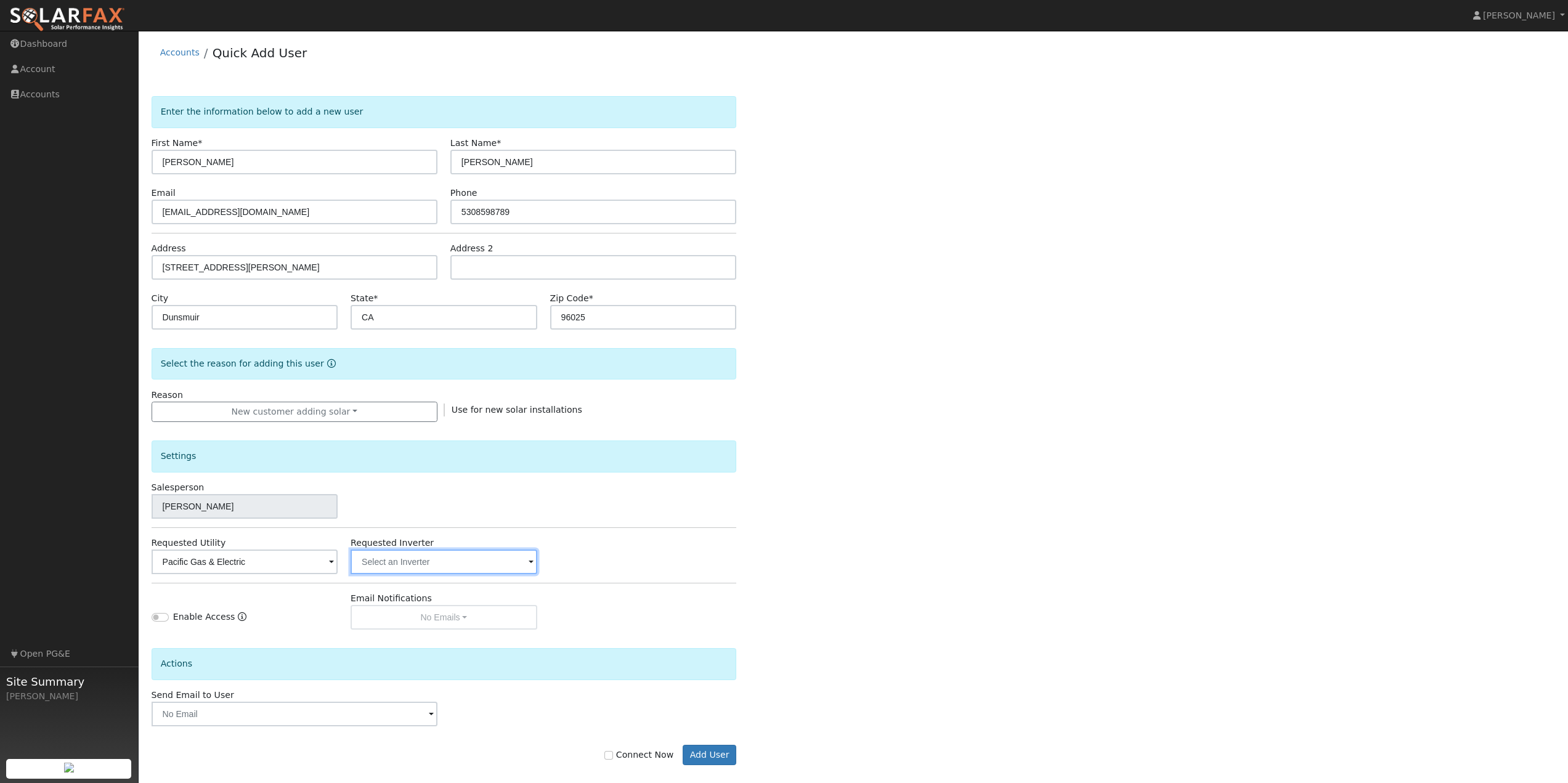
click at [337, 563] on input "text" at bounding box center [245, 562] width 186 height 24
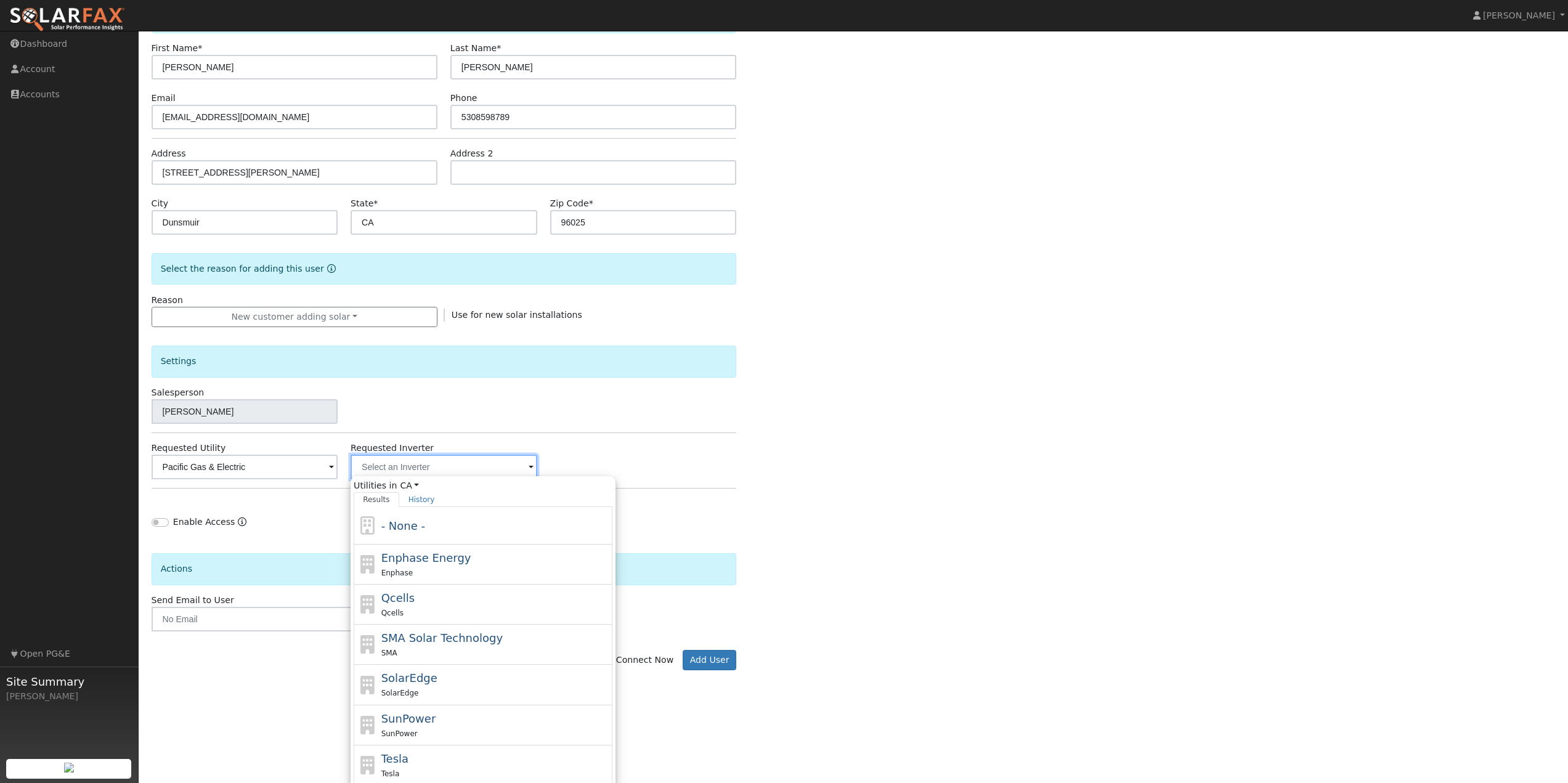
scroll to position [123, 0]
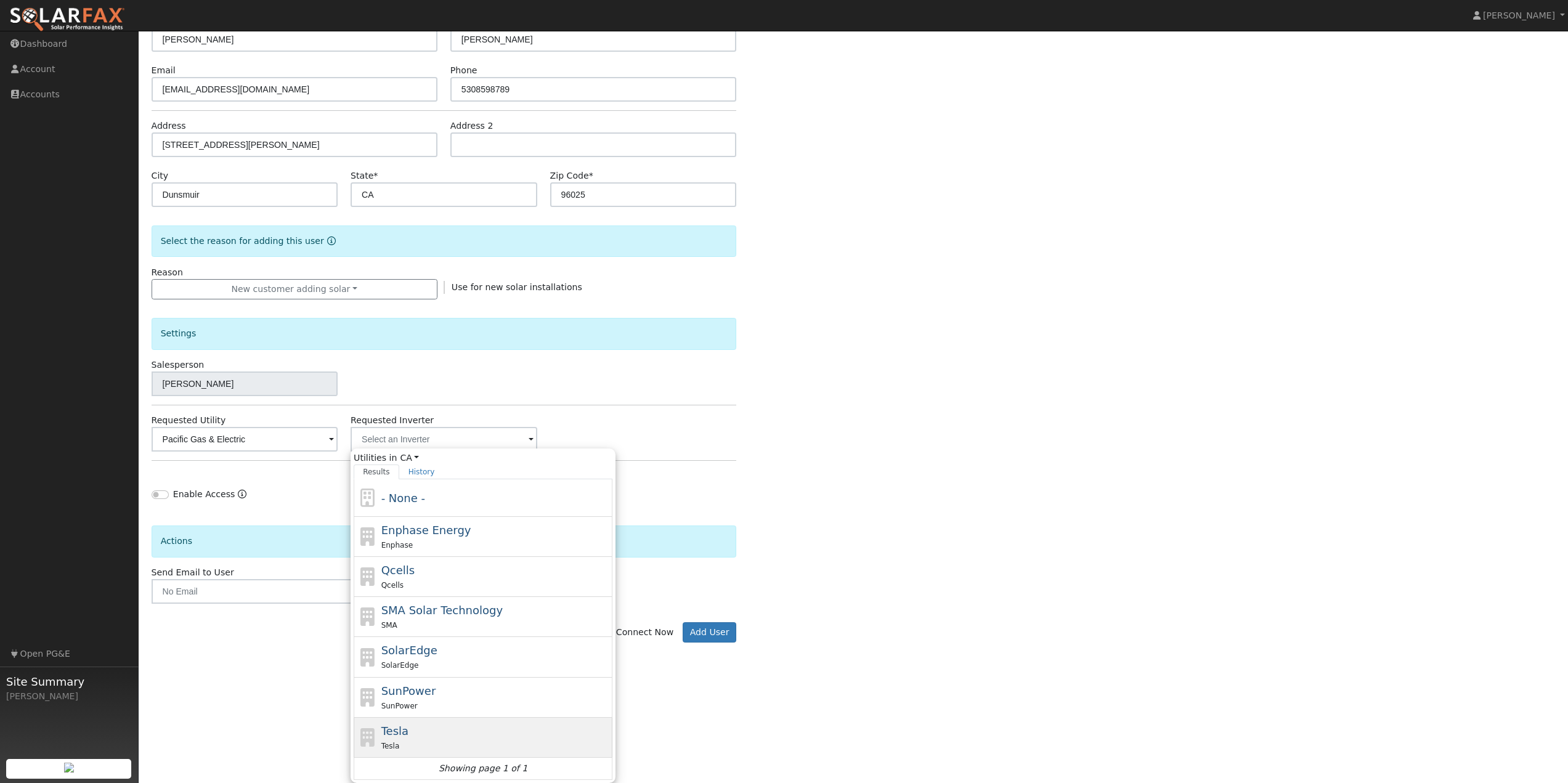
click at [404, 737] on span "Tesla" at bounding box center [395, 731] width 27 height 13
type input "Tesla"
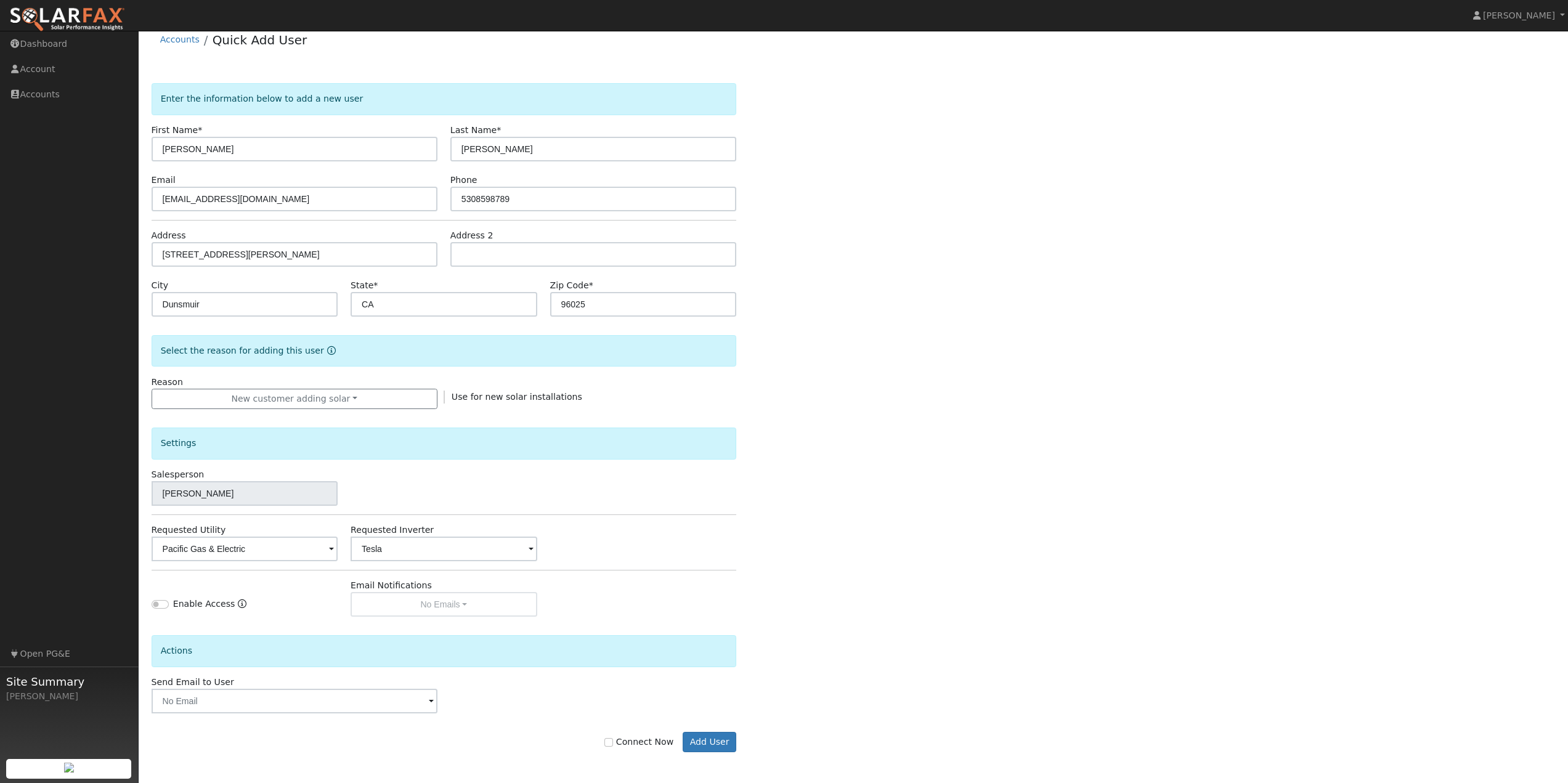
scroll to position [13, 0]
click at [851, 491] on div "Enter the information below to add a new user First Name * Willis Last Name * L…" at bounding box center [853, 429] width 1404 height 694
click at [613, 741] on input "Connect Now" at bounding box center [608, 742] width 8 height 8
checkbox input "true"
click at [874, 623] on div "Enter the information below to add a new user First Name * Willis Last Name * L…" at bounding box center [853, 429] width 1404 height 694
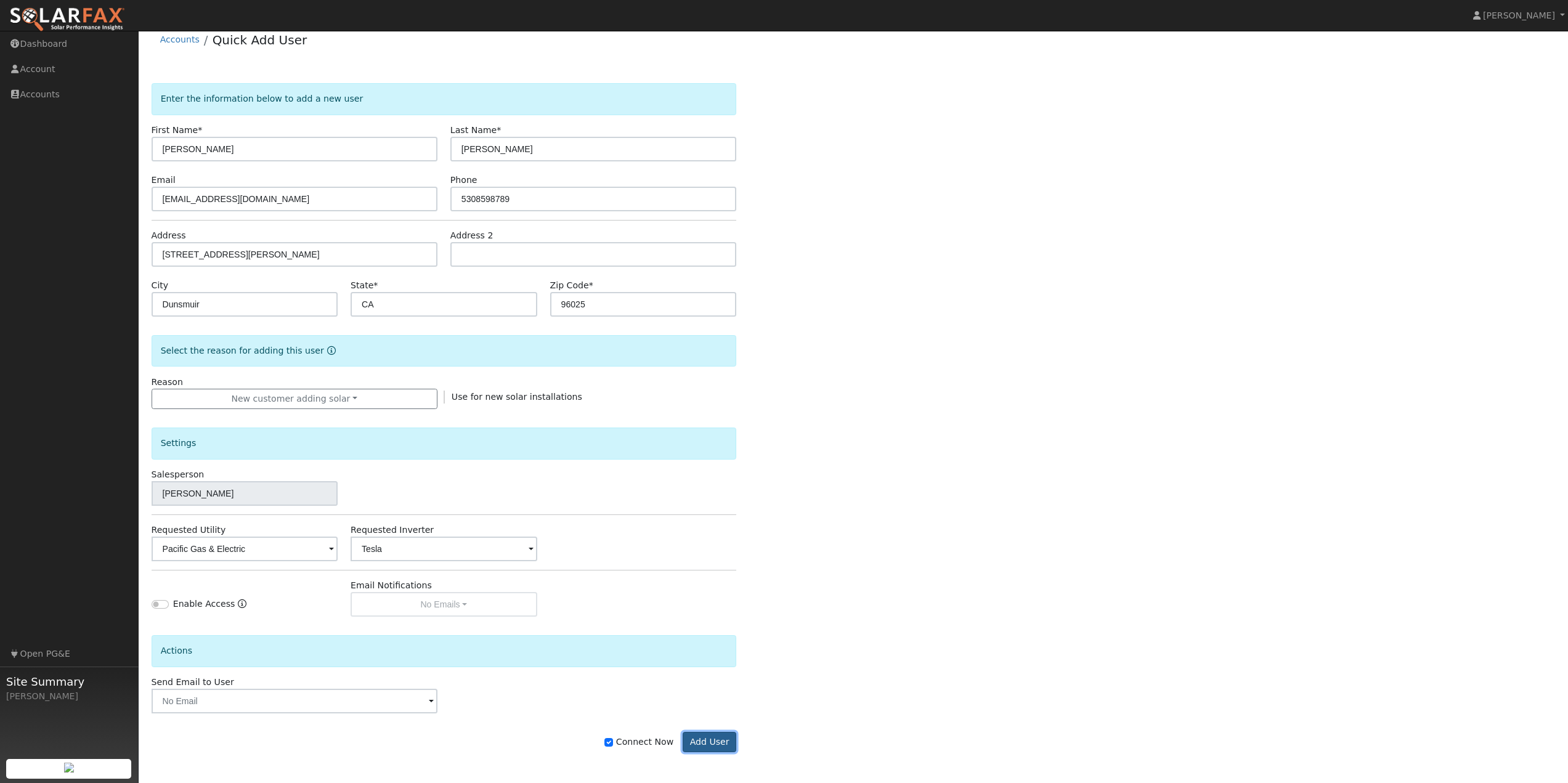
click at [715, 741] on button "Add User" at bounding box center [709, 742] width 53 height 21
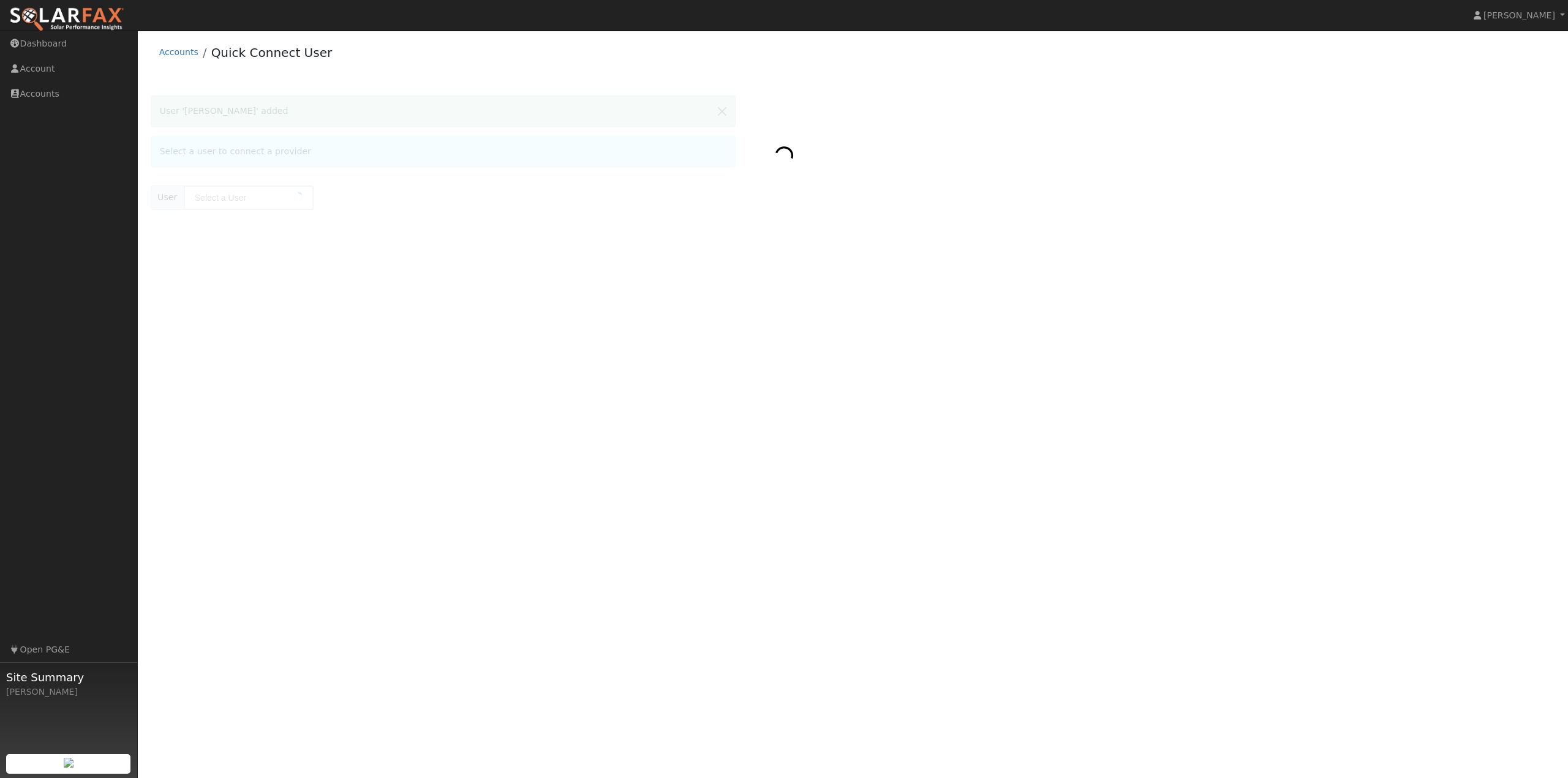
type input "Willis Leach"
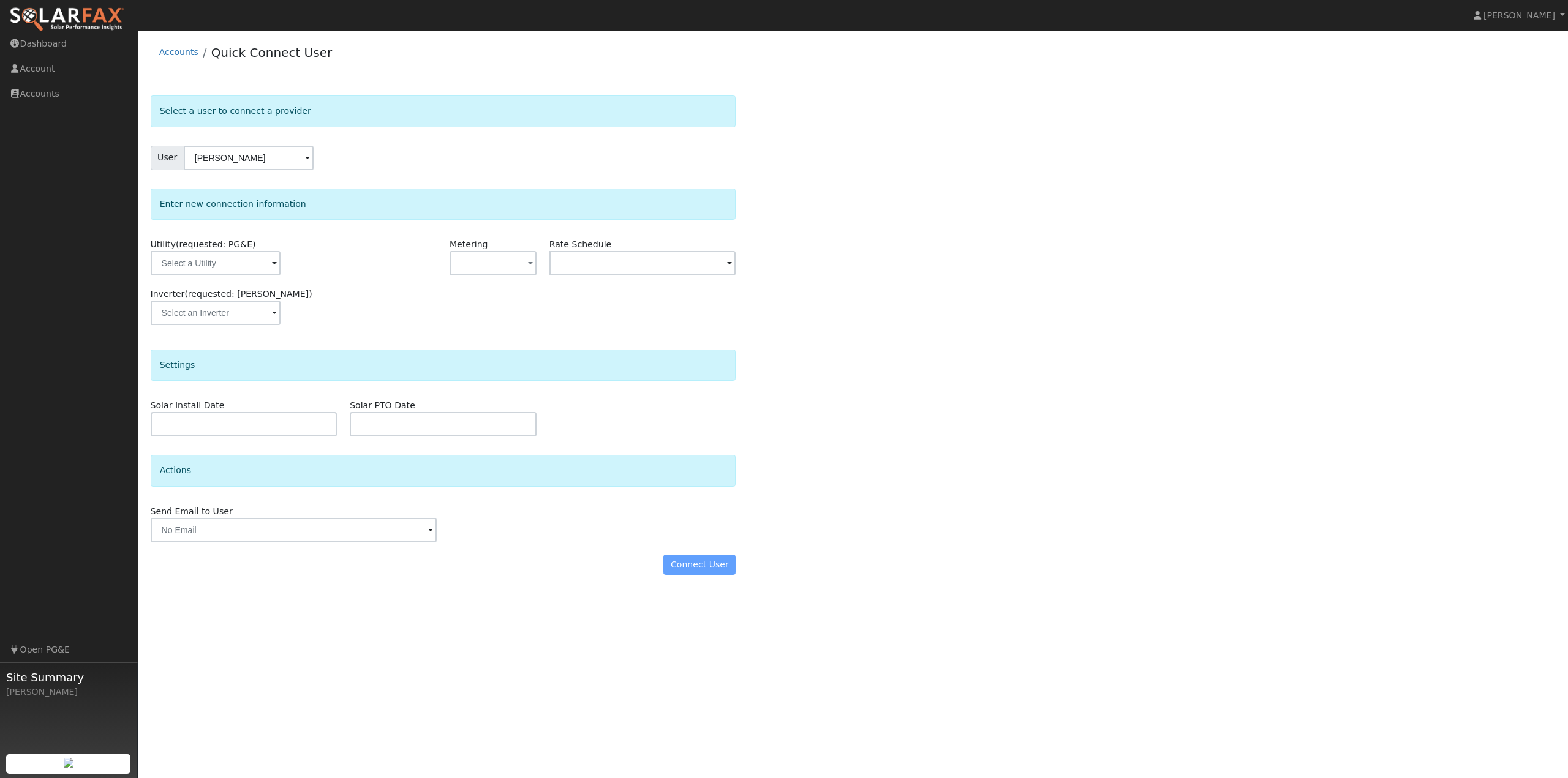
click at [1024, 360] on div "Select a user to connect a provider User Willis Leach Account Default Account D…" at bounding box center [853, 342] width 1405 height 492
click at [239, 266] on input "text" at bounding box center [215, 263] width 130 height 24
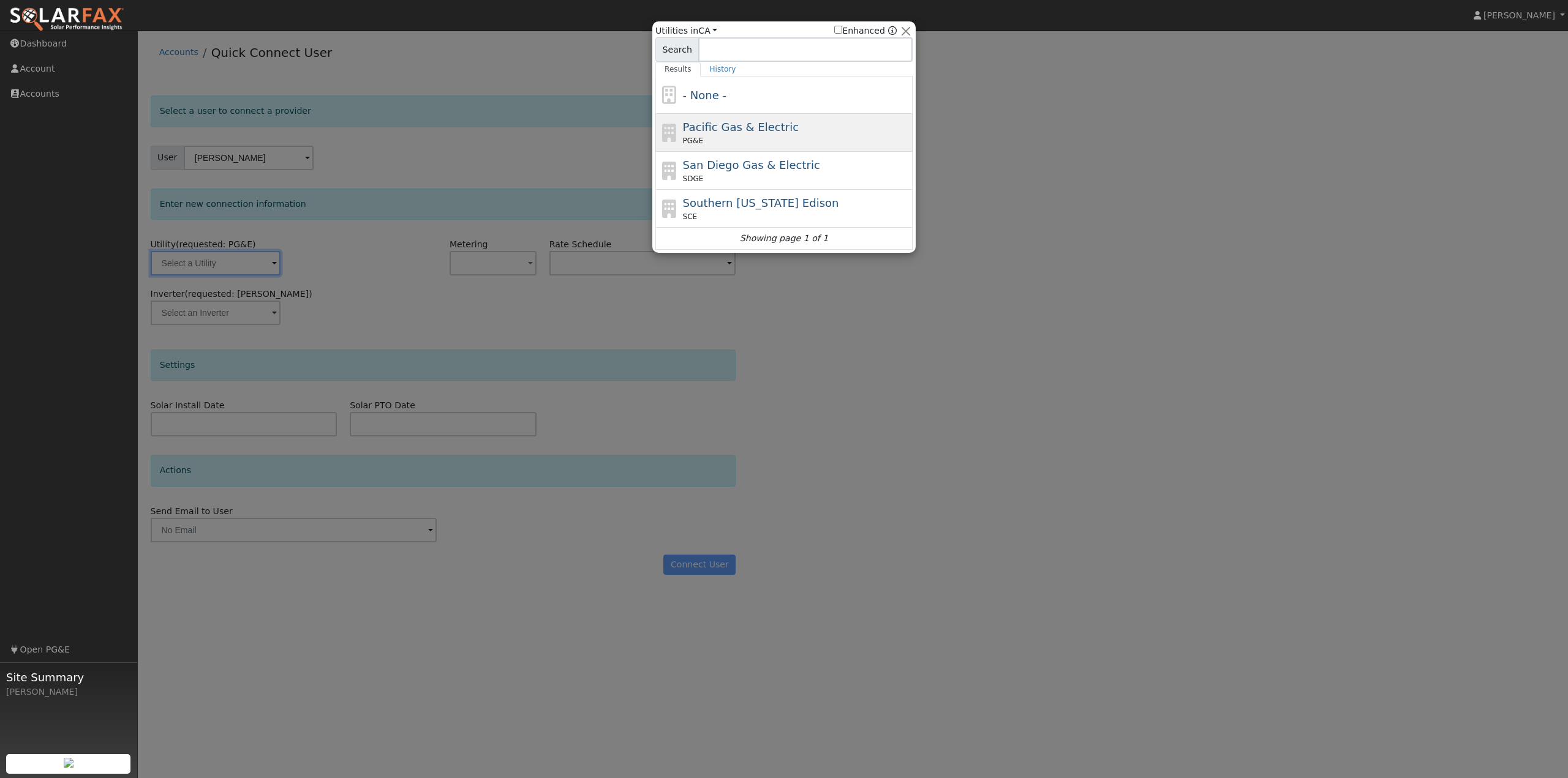
click at [725, 135] on div "Pacific Gas & Electric PG&E" at bounding box center [797, 132] width 227 height 27
type input "PG&E"
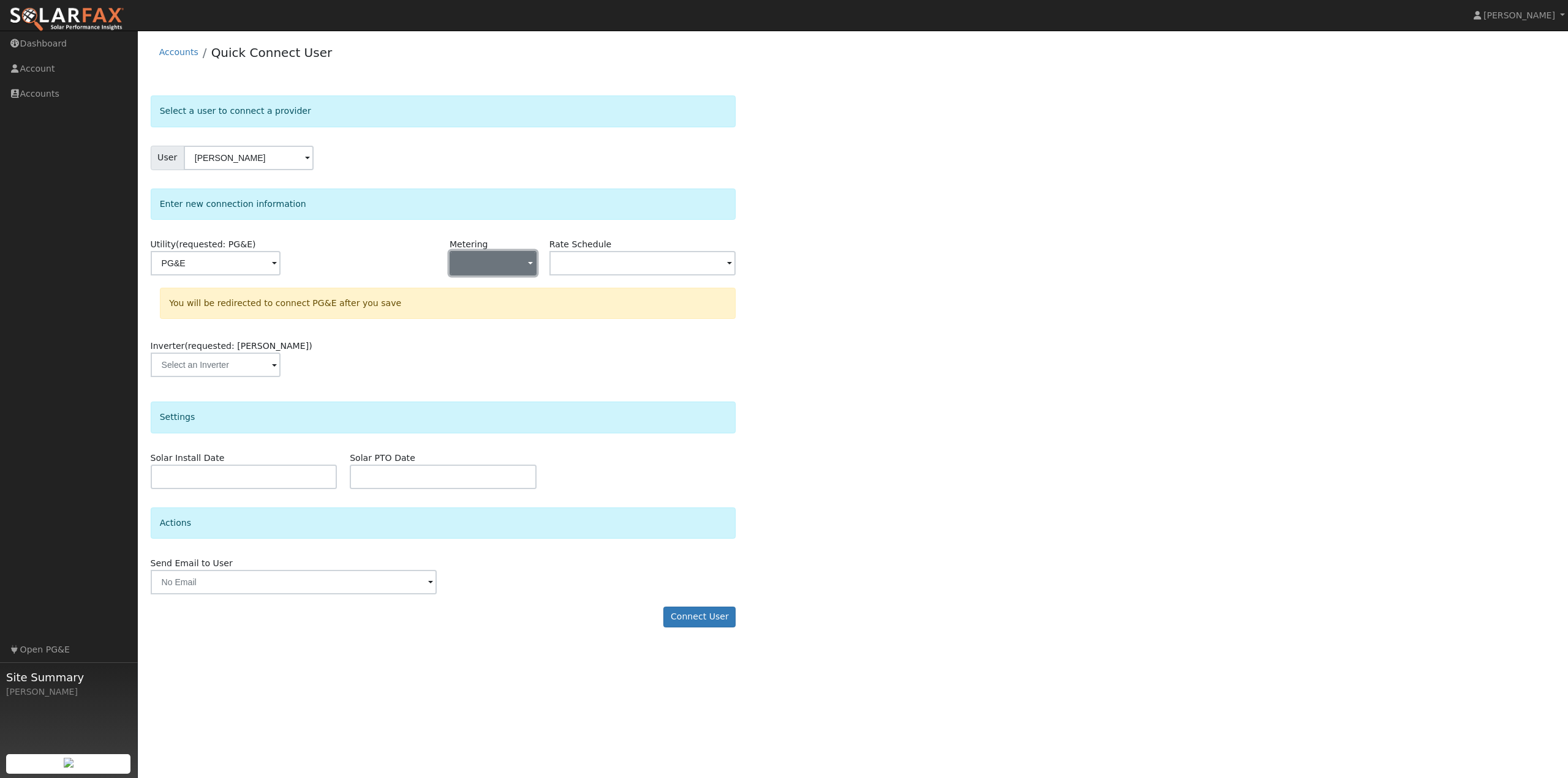
click at [515, 258] on button "button" at bounding box center [493, 263] width 87 height 24
click at [489, 310] on link "NEM" at bounding box center [493, 307] width 85 height 17
click at [826, 353] on div "Select a user to connect a provider User Willis Leach Account Default Account D…" at bounding box center [853, 367] width 1405 height 544
click at [281, 270] on input "text" at bounding box center [215, 263] width 130 height 24
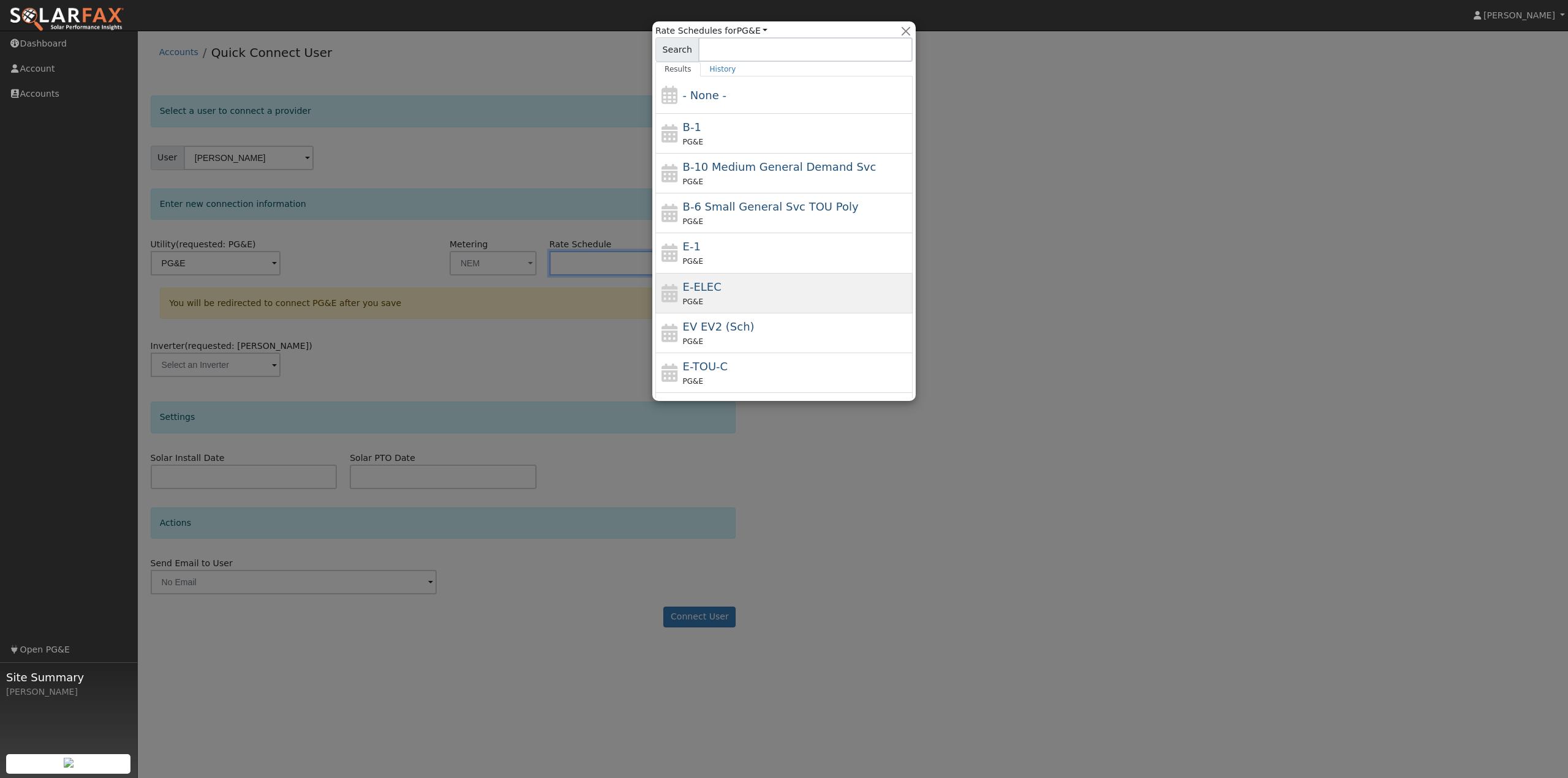
click at [698, 295] on div "PG&E" at bounding box center [797, 301] width 227 height 13
type input "E-ELEC"
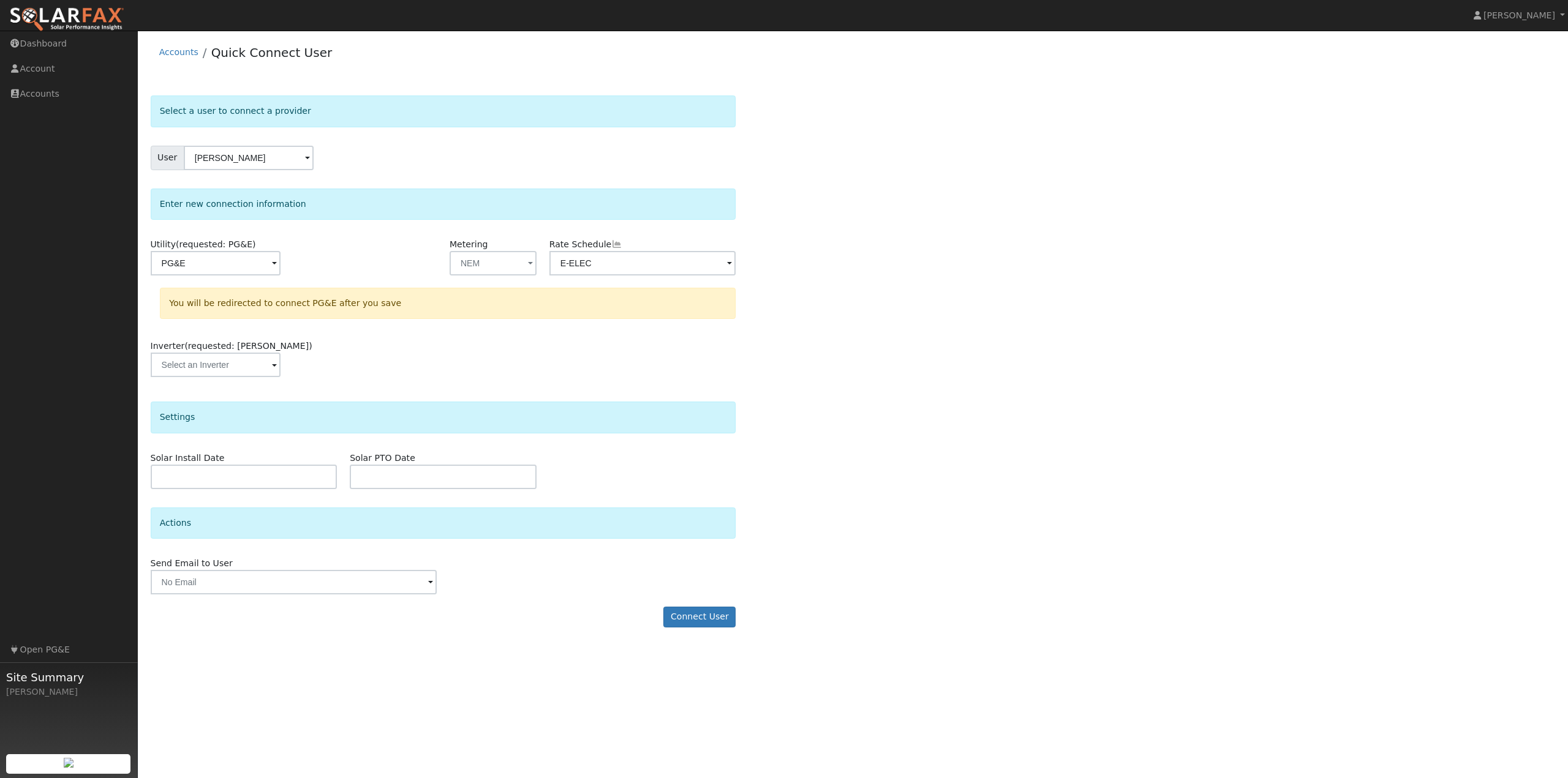
click at [833, 401] on div "Select a user to connect a provider User Willis Leach Account Default Account D…" at bounding box center [853, 367] width 1405 height 544
click at [441, 365] on div "Inverter (requested: Tesla)" at bounding box center [443, 365] width 599 height 50
click at [703, 617] on button "Connect User" at bounding box center [699, 617] width 72 height 21
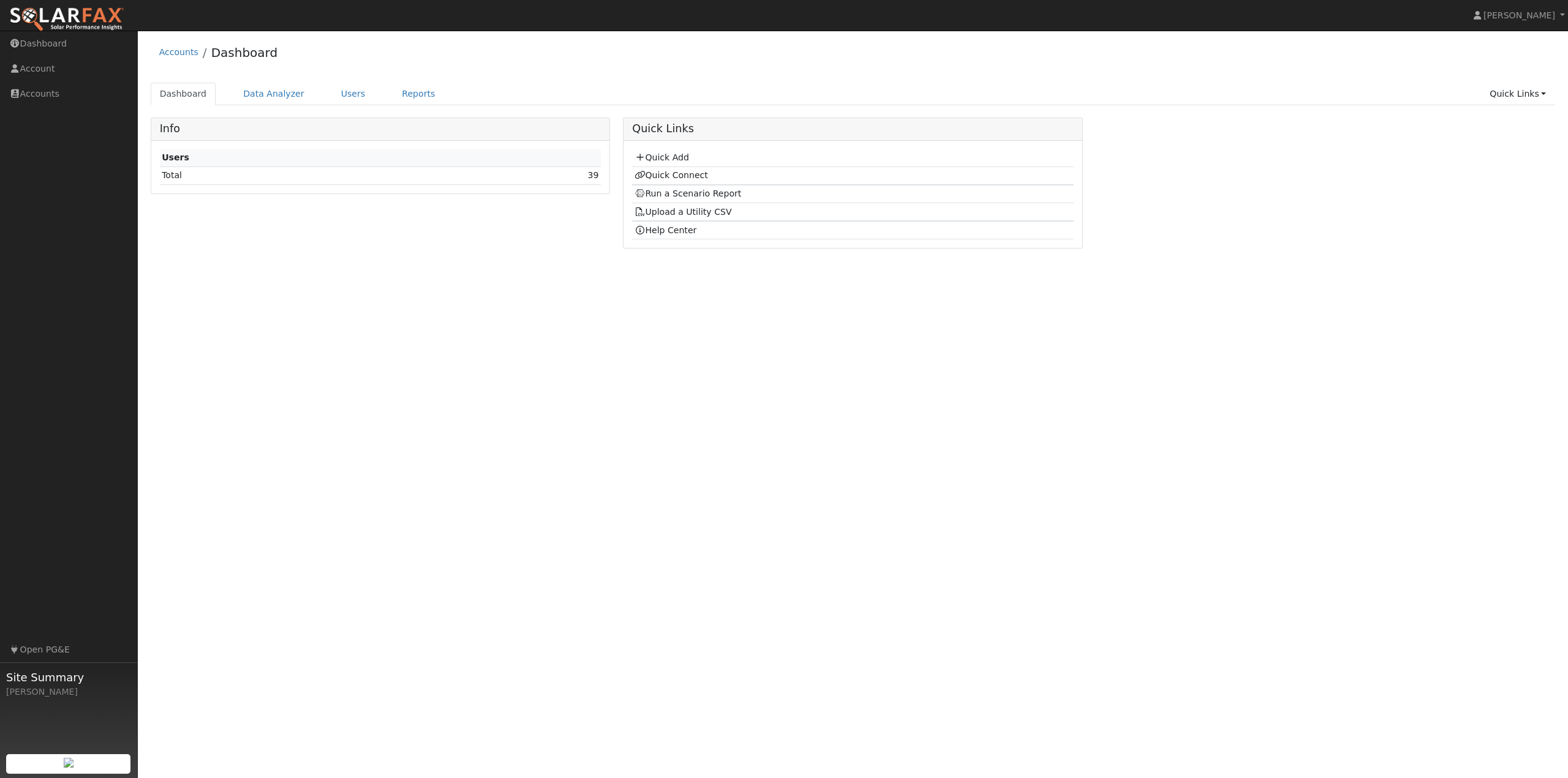
click at [629, 68] on div "Accounts Dashboard" at bounding box center [853, 56] width 1405 height 37
click at [334, 93] on link "Users" at bounding box center [353, 93] width 43 height 22
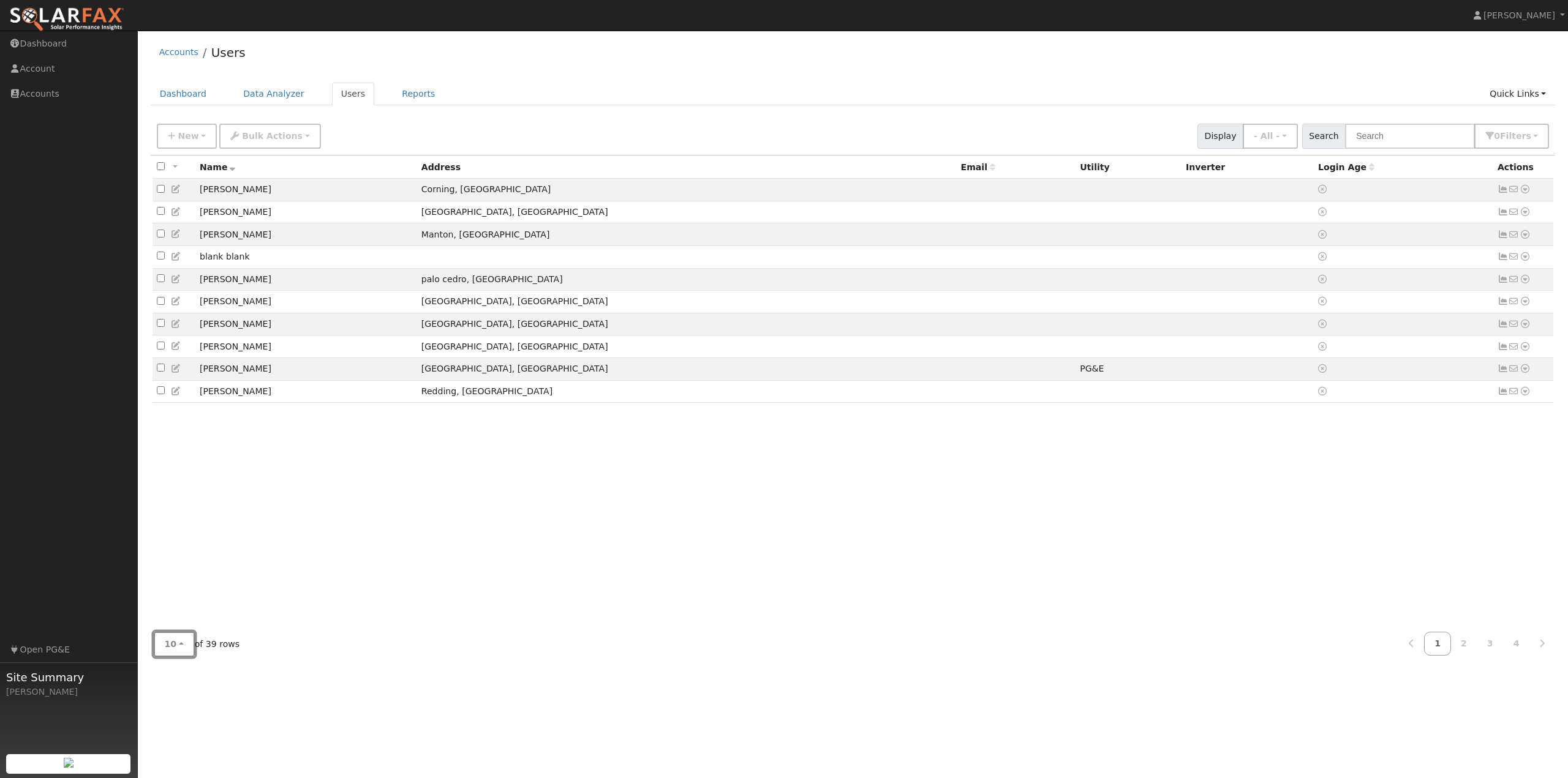
click at [166, 649] on span "10" at bounding box center [171, 644] width 12 height 10
click at [187, 624] on link "100" at bounding box center [197, 617] width 85 height 17
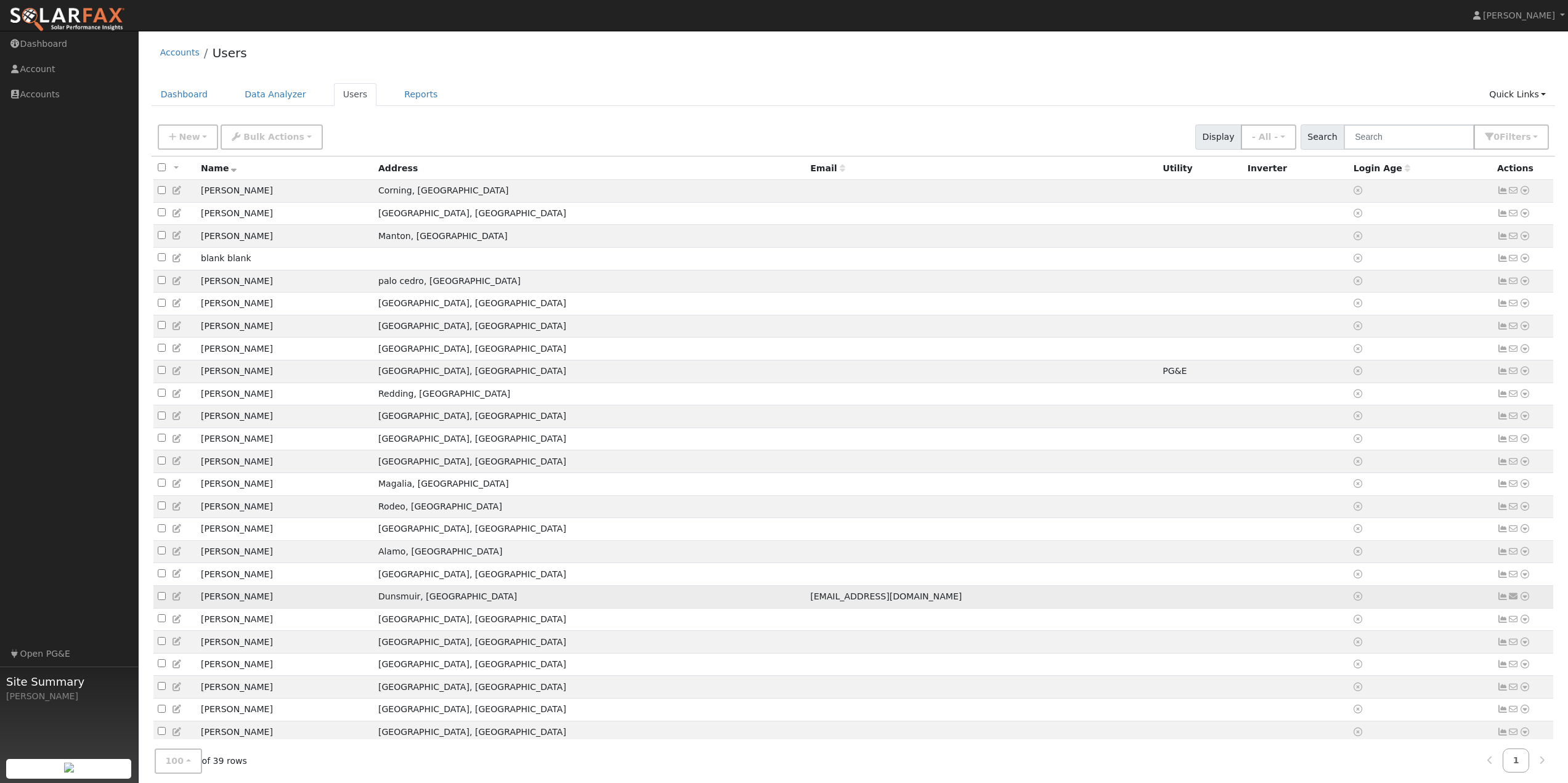
click at [1529, 601] on icon at bounding box center [1524, 596] width 11 height 8
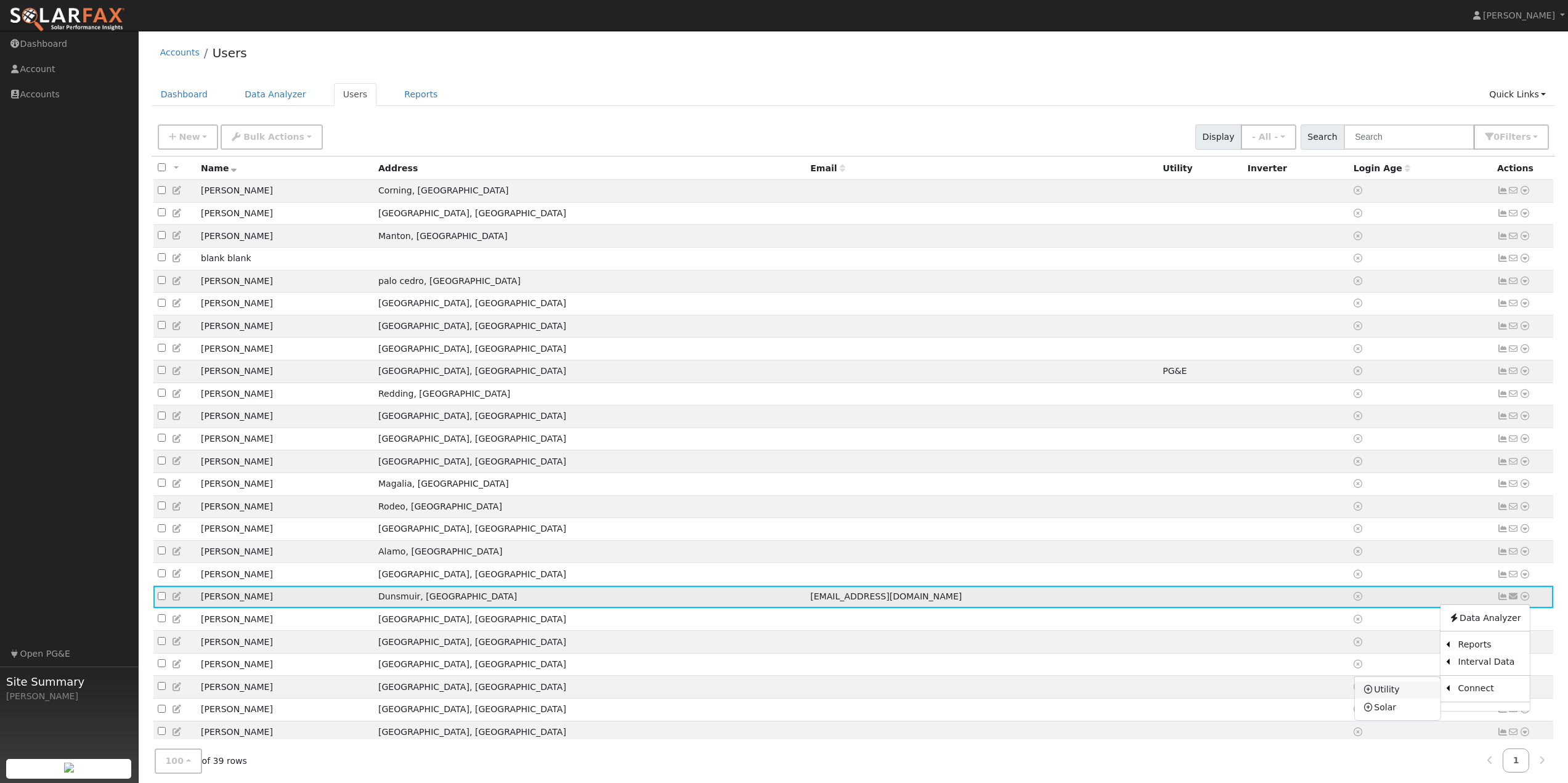
click at [1406, 699] on link "Utility" at bounding box center [1397, 690] width 85 height 17
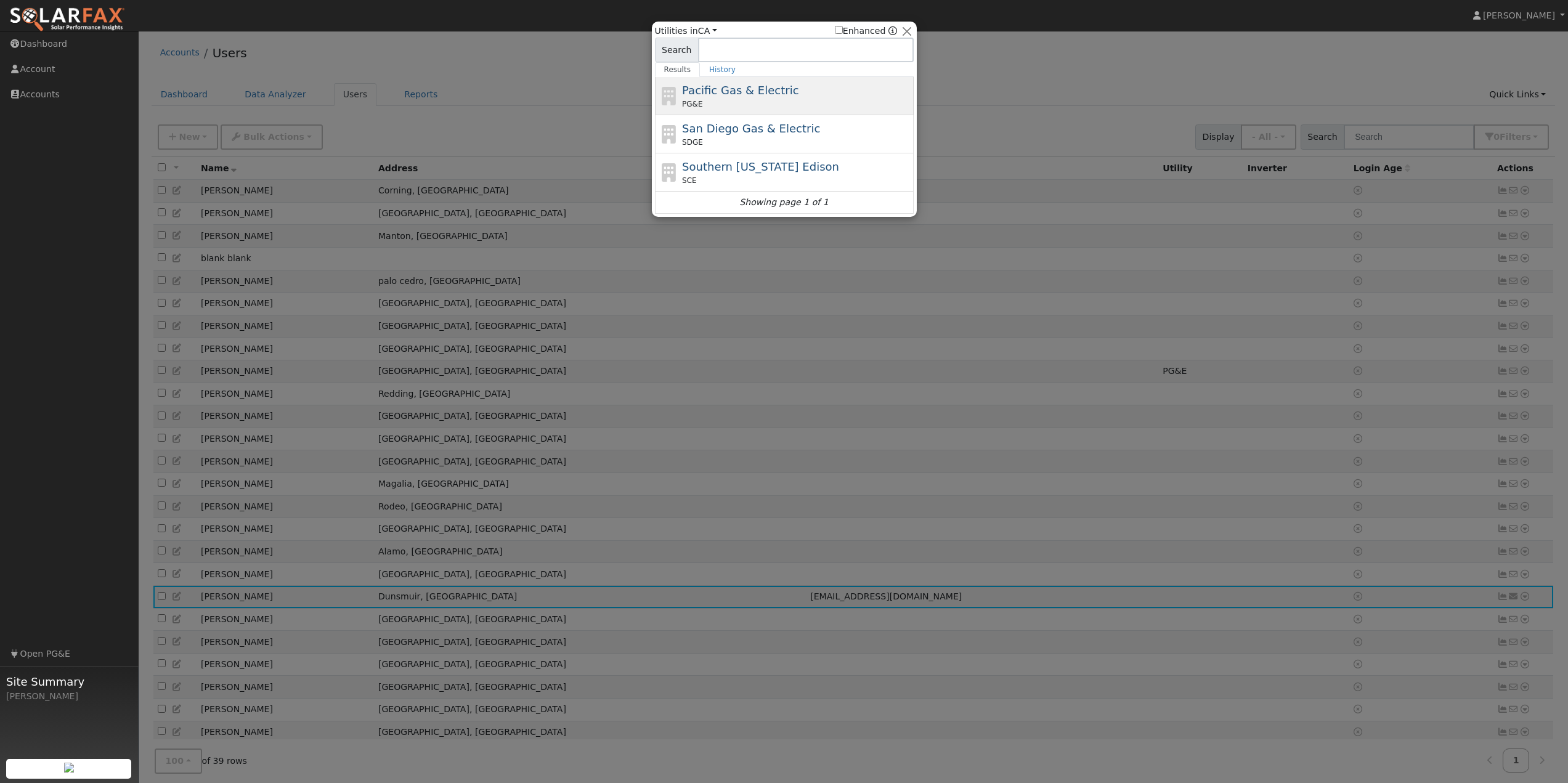
click at [781, 97] on span "Pacific Gas & Electric" at bounding box center [740, 90] width 116 height 13
